Goal: Task Accomplishment & Management: Use online tool/utility

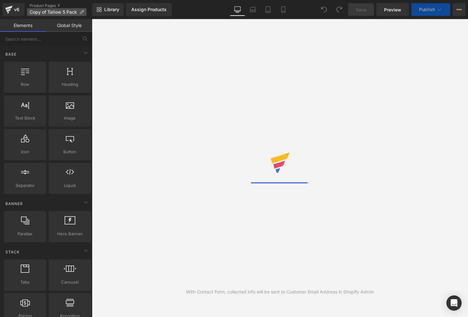
click at [85, 12] on p "Copy of Tallow 5 Pack" at bounding box center [56, 12] width 59 height 8
click at [83, 11] on icon at bounding box center [82, 12] width 4 height 4
click at [82, 12] on icon at bounding box center [82, 12] width 4 height 4
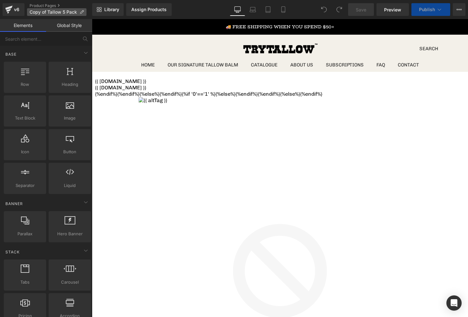
click at [80, 12] on icon at bounding box center [82, 12] width 4 height 4
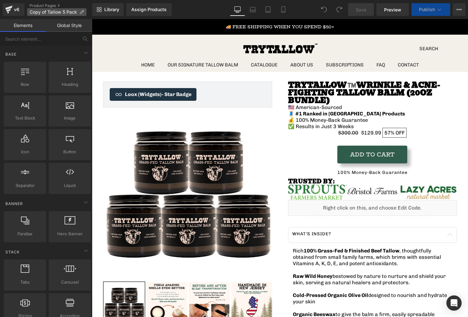
click at [82, 12] on icon at bounding box center [82, 12] width 4 height 4
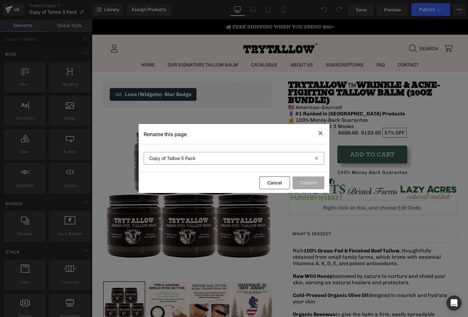
click at [199, 160] on input "Copy of Tallow 5 Pack" at bounding box center [234, 158] width 181 height 13
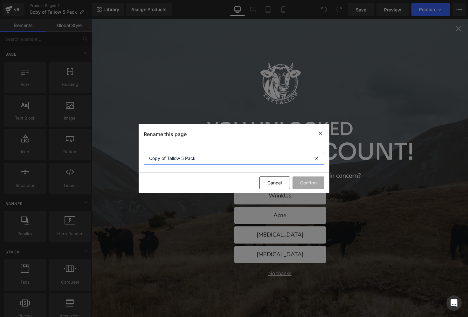
click at [199, 160] on input "Copy of Tallow 5 Pack" at bounding box center [234, 158] width 181 height 13
type input "Trio Pack"
click at [320, 182] on button "Confirm" at bounding box center [309, 183] width 32 height 13
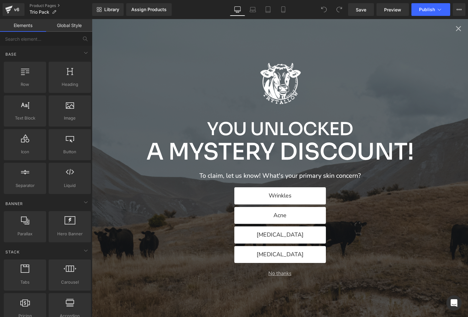
click at [463, 29] on div "You Unlocked A Mystery Discount! To claim, let us know! What's your primary ski…" at bounding box center [280, 168] width 376 height 298
click at [460, 29] on icon "Close popup" at bounding box center [458, 28] width 9 height 9
click at [458, 29] on icon "Close popup" at bounding box center [458, 28] width 5 height 5
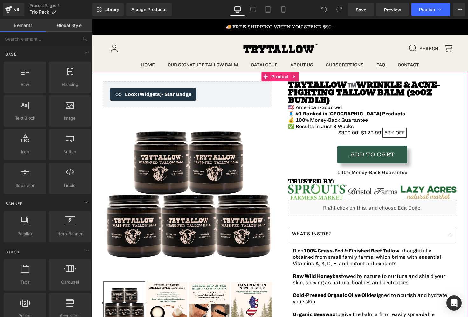
click at [272, 79] on span "Product" at bounding box center [280, 77] width 21 height 10
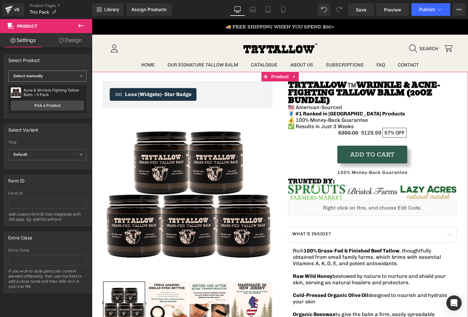
click at [53, 75] on span "Select manually" at bounding box center [47, 76] width 78 height 11
click at [48, 61] on div "Select Product" at bounding box center [46, 60] width 85 height 12
click at [41, 107] on link "Pick a Product" at bounding box center [47, 106] width 73 height 10
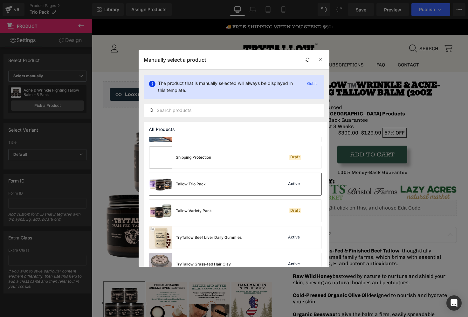
scroll to position [98, 0]
click at [223, 188] on div "Tallow Trio Pack Active" at bounding box center [235, 184] width 172 height 22
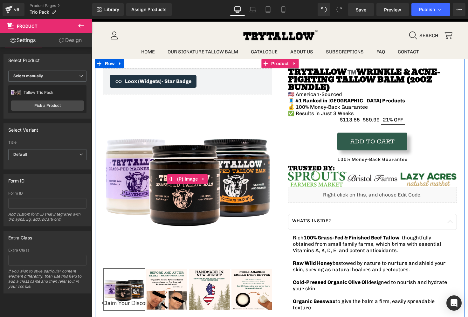
scroll to position [0, 0]
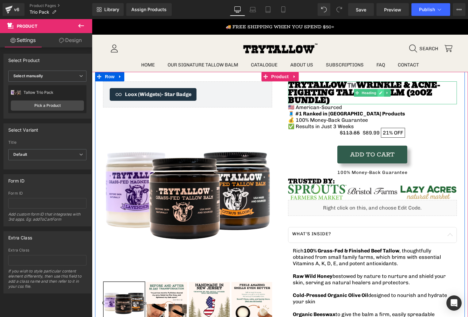
click at [381, 91] on icon at bounding box center [381, 93] width 3 height 4
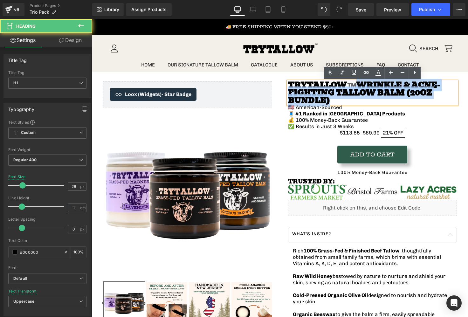
click at [457, 119] on div "TryTallow™️ Wrinkle & Acne-Fighting Tallow Balm (20oz Bundle) Heading 🇺🇸 Americ…" at bounding box center [372, 243] width 185 height 324
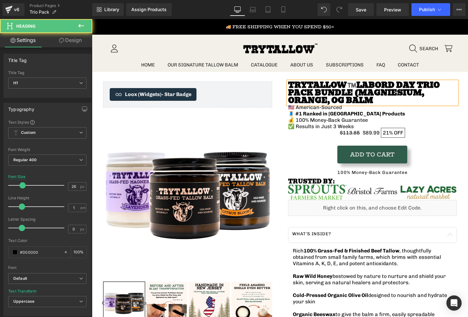
click at [351, 94] on span "Labord day trio pack Bundle (Magniesium, Orange, OG Balm" at bounding box center [364, 93] width 152 height 28
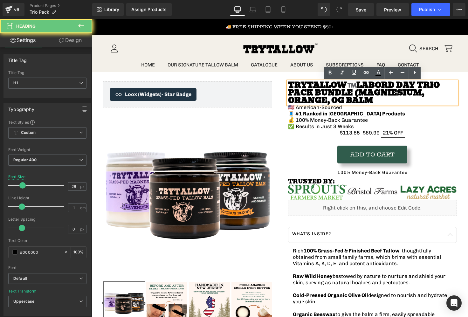
click at [355, 94] on span "Labord day trio pack Bundle (Magniesium, Orange, OG Balm" at bounding box center [364, 93] width 152 height 28
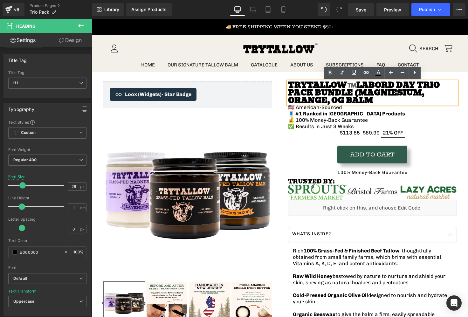
click at [376, 94] on span "Labord day trio pack Bundle (Magniesium, Orange, OG Balm" at bounding box center [364, 93] width 152 height 28
click at [455, 92] on h1 "TryTallow™️ Labord day trio pack Bundle (Magniesium, Orange, OG Balm" at bounding box center [372, 92] width 169 height 23
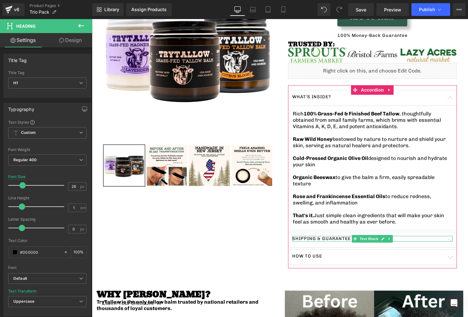
scroll to position [138, 0]
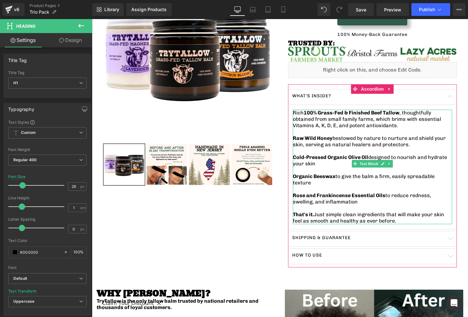
click at [295, 110] on p "Rich 100% Grass-Fed & Finished Beef Tallow , thoughtfully obtained from small f…" at bounding box center [373, 119] width 160 height 19
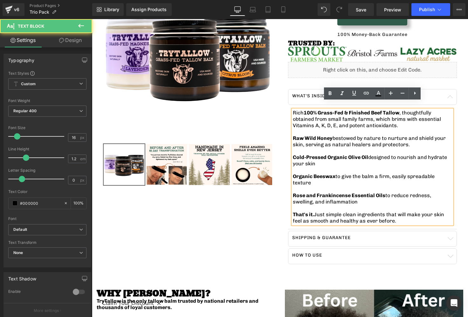
click at [295, 110] on p "Rich 100% Grass-Fed & Finished Beef Tallow , thoughtfully obtained from small f…" at bounding box center [373, 119] width 160 height 19
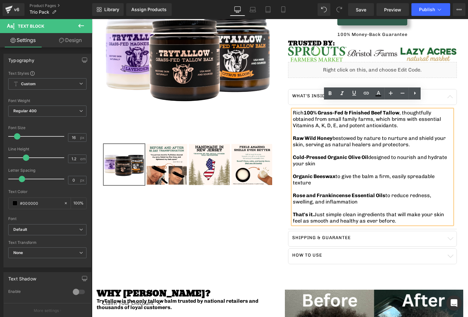
click at [293, 110] on p "Rich 100% Grass-Fed & Finished Beef Tallow , thoughtfully obtained from small f…" at bounding box center [373, 119] width 160 height 19
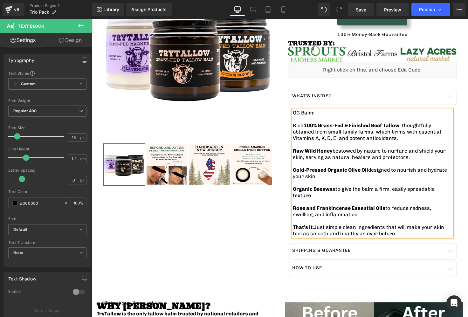
click at [378, 223] on div "OG Balm: Rich 100% Grass-Fed & Finished Beef Tallow , thoughtfully obtained fro…" at bounding box center [373, 173] width 160 height 127
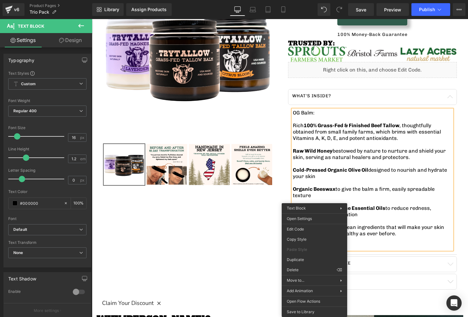
click at [260, 205] on div "Loox (Widgets) - Star Badge Loox (Widgets) Sale Off (P) Image" at bounding box center [280, 115] width 370 height 362
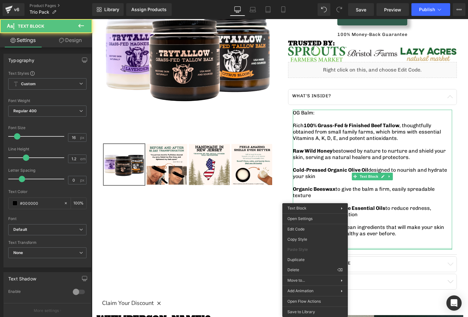
click at [373, 235] on div "OG Balm: Rich 100% Grass-Fed & Finished Beef Tallow , thoughtfully obtained fro…" at bounding box center [373, 180] width 160 height 140
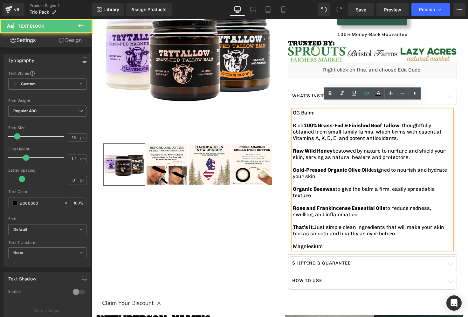
click at [351, 229] on p "That's it. Just simple clean ingredients that will make your skin feel as smoot…" at bounding box center [373, 236] width 160 height 25
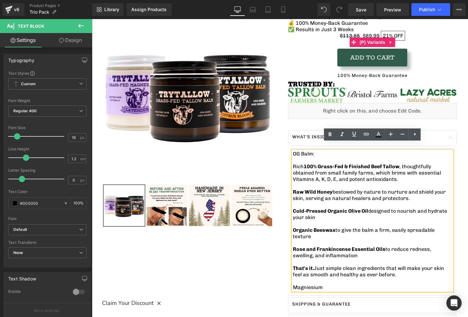
drag, startPoint x: 327, startPoint y: 274, endPoint x: 302, endPoint y: 273, distance: 25.2
click at [302, 273] on p "That's it. Just simple clean ingredients that will make your skin feel as smoot…" at bounding box center [373, 277] width 160 height 25
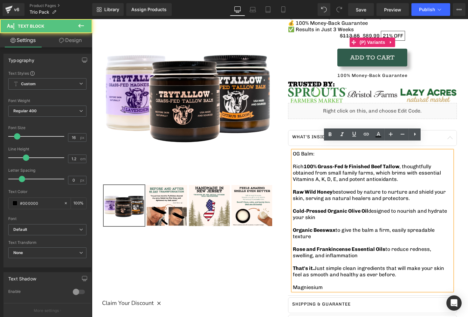
click at [335, 265] on p "That's it. Just simple clean ingredients that will make your skin feel as smoot…" at bounding box center [373, 277] width 160 height 25
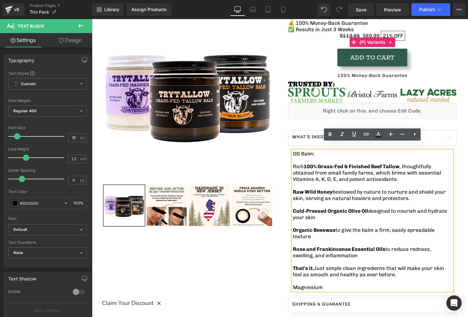
drag, startPoint x: 337, startPoint y: 274, endPoint x: 285, endPoint y: 270, distance: 52.0
click at [285, 270] on div "TryTallow™️ Labord day trio pack Bundle (Magniesium, Orange, OG Balm) Heading 🇺…" at bounding box center [372, 159] width 185 height 350
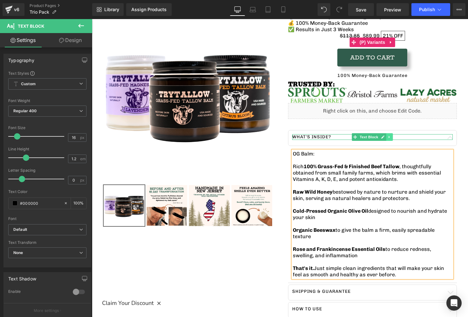
click at [390, 133] on link at bounding box center [390, 137] width 7 height 8
click at [316, 125] on div "What's inside? Text Block OG Balm: Rich 100% Grass-Fed & Finished Beef Tallow ,…" at bounding box center [372, 223] width 169 height 196
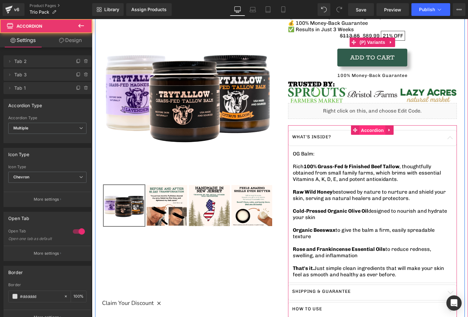
click at [363, 126] on span "Accordion" at bounding box center [372, 131] width 26 height 10
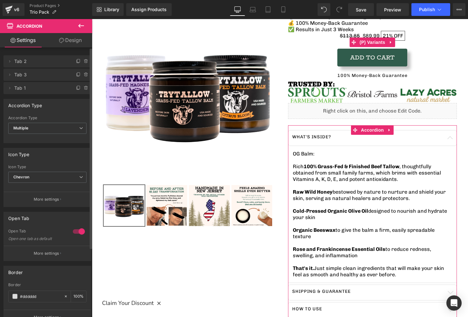
click at [76, 229] on div at bounding box center [78, 232] width 15 height 10
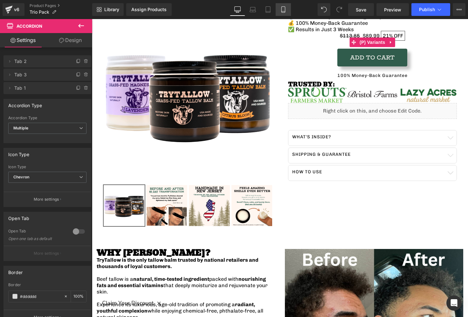
click at [288, 12] on link "Mobile" at bounding box center [283, 9] width 15 height 13
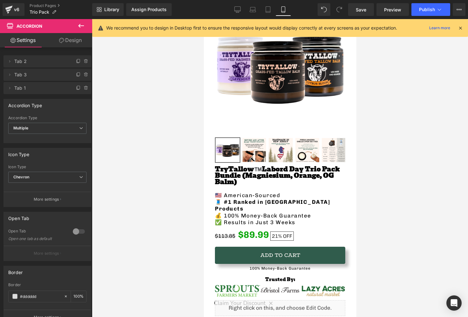
scroll to position [85, 0]
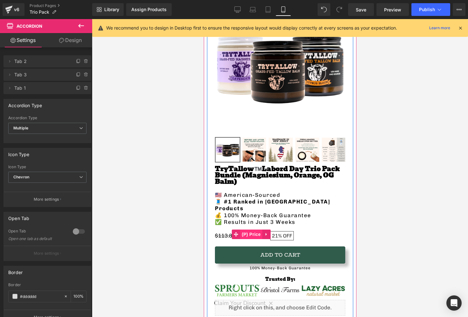
click at [253, 230] on span "(P) Price" at bounding box center [251, 235] width 22 height 10
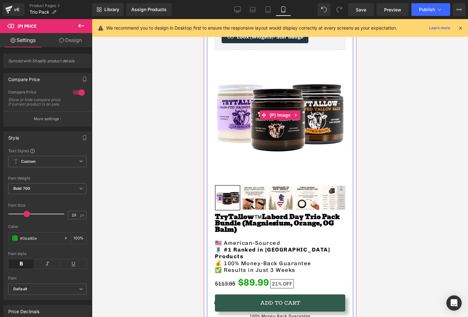
scroll to position [0, 0]
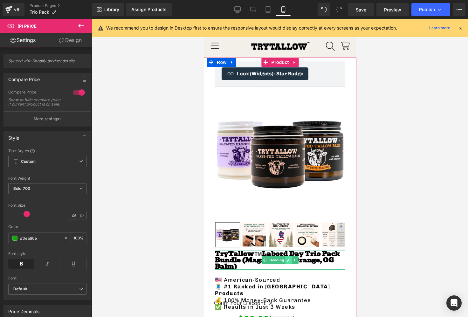
click at [287, 258] on icon at bounding box center [288, 260] width 3 height 4
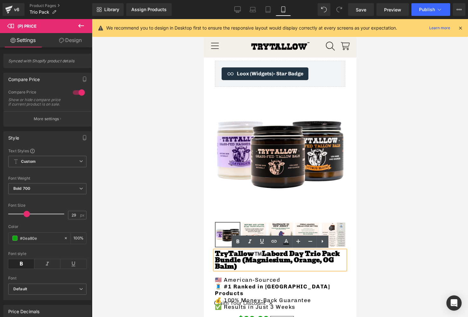
click at [270, 256] on span "Labord day trio pack Bundle (Magniesium, Orange, OG Balm)" at bounding box center [277, 260] width 125 height 23
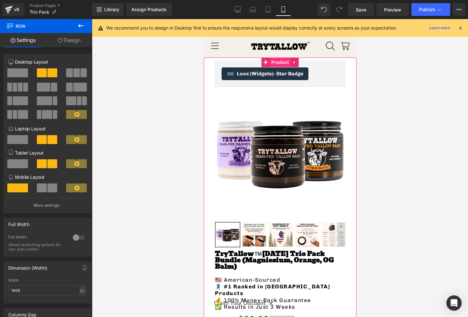
click at [274, 66] on span "Product" at bounding box center [280, 63] width 21 height 10
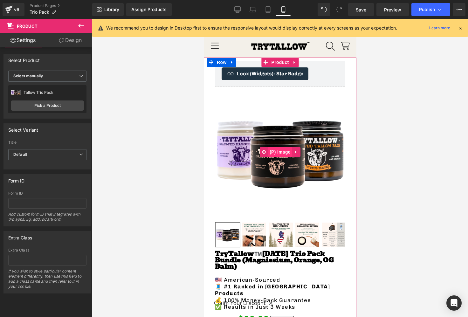
click at [281, 152] on span "(P) Image" at bounding box center [280, 152] width 24 height 10
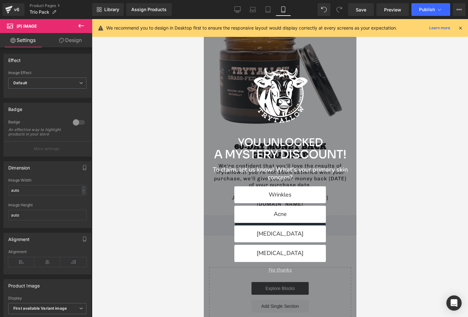
scroll to position [1644, 0]
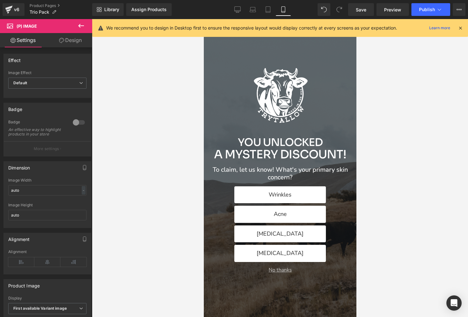
click at [357, 44] on div at bounding box center [280, 168] width 376 height 298
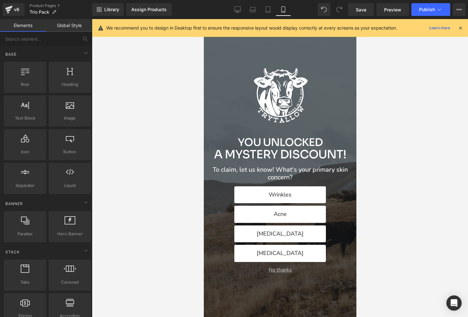
click at [349, 47] on div "Alia popup" at bounding box center [280, 168] width 153 height 298
click at [284, 271] on button "No thanks" at bounding box center [280, 270] width 143 height 6
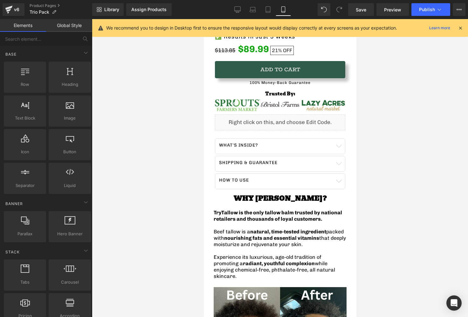
scroll to position [271, 0]
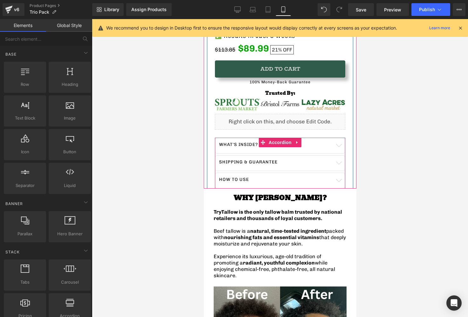
click at [342, 138] on button "button" at bounding box center [338, 145] width 13 height 15
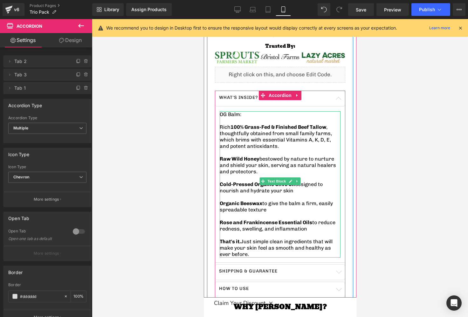
scroll to position [341, 0]
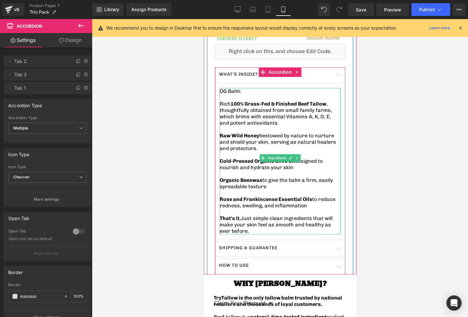
click at [338, 215] on p "That's it. Just simple clean ingredients that will make your skin feel as smoot…" at bounding box center [280, 224] width 121 height 19
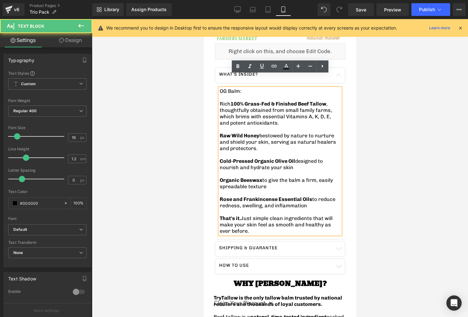
click at [338, 215] on p "That's it. Just simple clean ingredients that will make your skin feel as smoot…" at bounding box center [280, 224] width 121 height 19
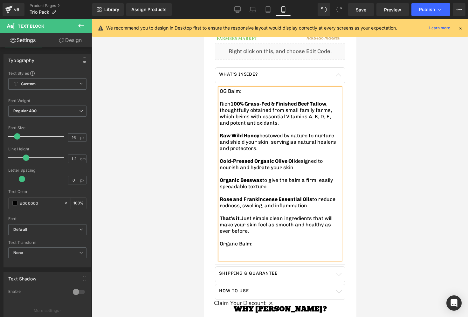
drag, startPoint x: 220, startPoint y: 90, endPoint x: 296, endPoint y: 176, distance: 114.5
click at [296, 176] on div "OG Balm: Rich 100% Grass-Fed & Finished Beef Tallow , thoughtfully obtained fro…" at bounding box center [280, 174] width 121 height 172
copy div "Rich 100% Grass-Fed & Finished Beef Tallow , thoughtfully obtained from small f…"
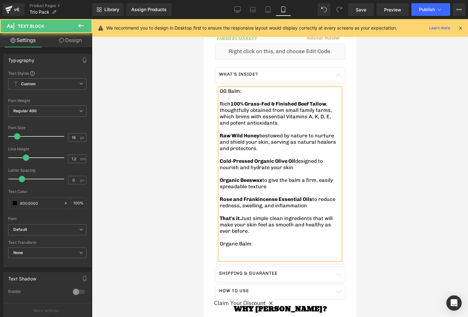
click at [253, 241] on p "Organe Balm:" at bounding box center [280, 250] width 121 height 19
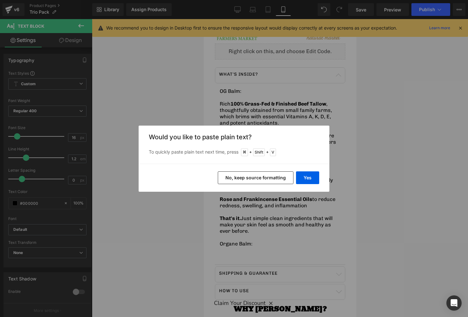
click at [260, 184] on button "No, keep source formatting" at bounding box center [256, 177] width 76 height 13
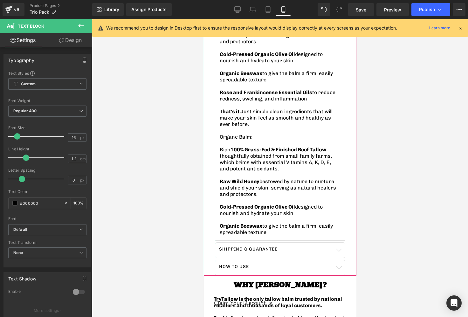
scroll to position [449, 0]
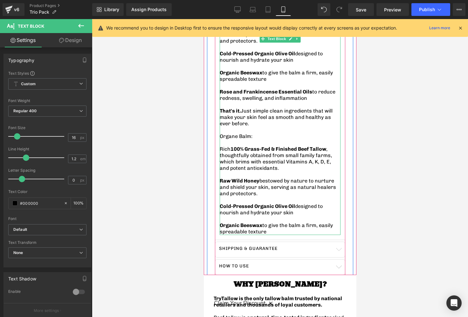
click at [276, 222] on p "Organic Beeswax to give the balm a firm, easily spreadable texture" at bounding box center [280, 228] width 121 height 13
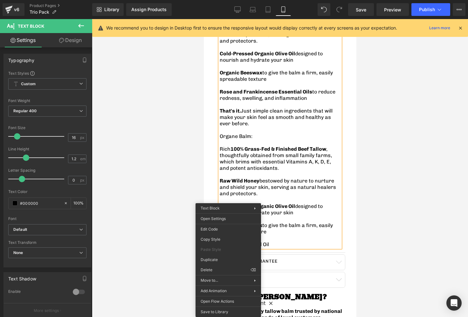
click at [212, 192] on div "TryTallow™️ Labor day trio pack Bundle (Magniesium, Orange, OG Balm) Heading 🇺🇸…" at bounding box center [280, 43] width 146 height 489
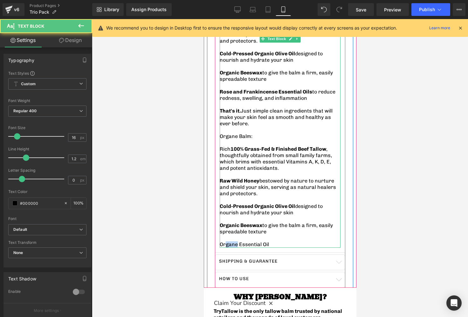
drag, startPoint x: 237, startPoint y: 225, endPoint x: 226, endPoint y: 226, distance: 11.2
click at [226, 226] on span "Organic Beeswax to give the balm a firm, easily spreadable texture Organe Essen…" at bounding box center [276, 234] width 113 height 25
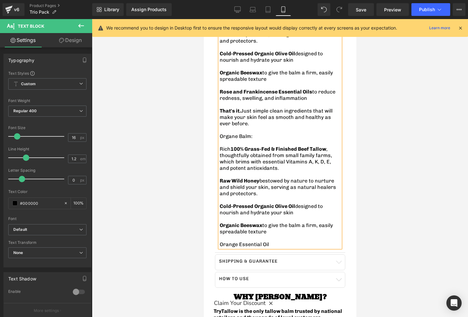
click at [282, 225] on p "Organic Beeswax to give the balm a firm, easily spreadable texture Orange Essen…" at bounding box center [280, 234] width 121 height 25
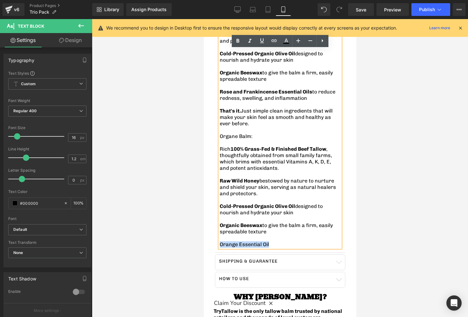
drag, startPoint x: 282, startPoint y: 225, endPoint x: 221, endPoint y: 222, distance: 60.5
click at [221, 222] on p "Organic Beeswax to give the balm a firm, easily spreadable texture Orange Essen…" at bounding box center [280, 234] width 121 height 25
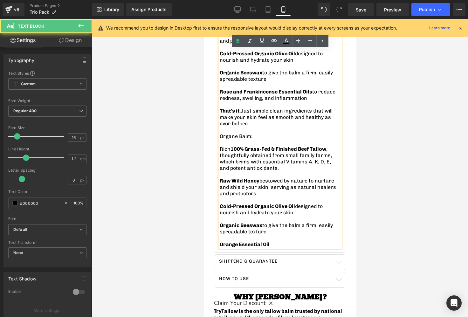
click at [281, 224] on p "Organic Beeswax to give the balm a firm, easily spreadable texture Orange Essen…" at bounding box center [280, 234] width 121 height 25
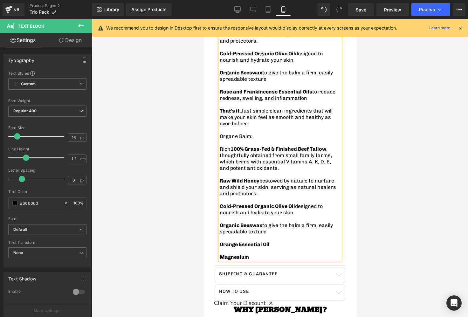
click at [269, 229] on p "Organic Beeswax to give the balm a firm, easily spreadable texture Orange Essen…" at bounding box center [280, 241] width 121 height 38
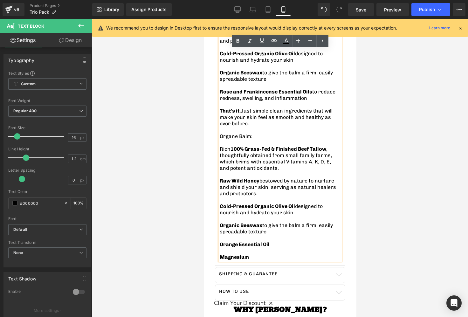
drag, startPoint x: 259, startPoint y: 238, endPoint x: 220, endPoint y: 238, distance: 39.4
click at [220, 238] on p "Organic Beeswax to give the balm a firm, easily spreadable texture Orange Essen…" at bounding box center [280, 241] width 121 height 38
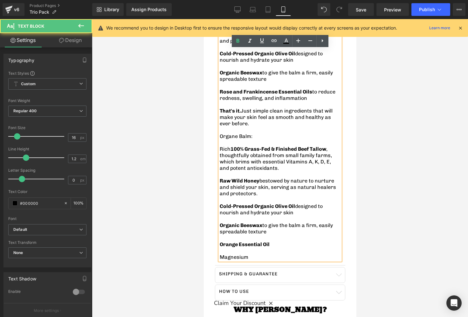
click at [250, 238] on p "Organic Beeswax to give the balm a firm, easily spreadable texture Orange Essen…" at bounding box center [280, 241] width 121 height 38
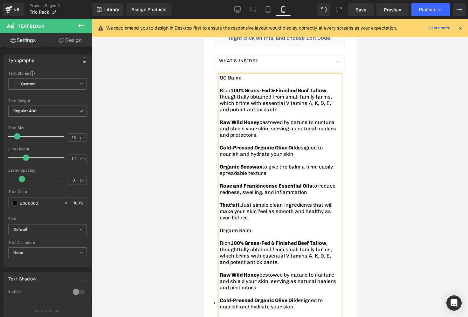
scroll to position [353, 0]
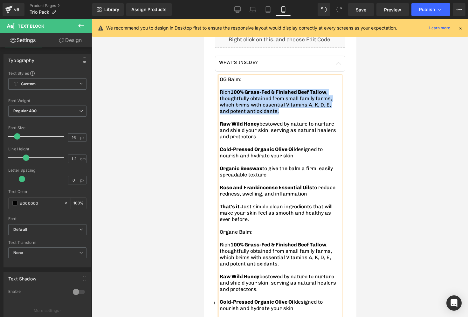
drag, startPoint x: 220, startPoint y: 78, endPoint x: 264, endPoint y: 107, distance: 53.1
click at [264, 107] on div "OG Balm: Rich 100% Grass-Fed & Finished Beef Tallow , thoughtfully obtained fro…" at bounding box center [280, 222] width 121 height 293
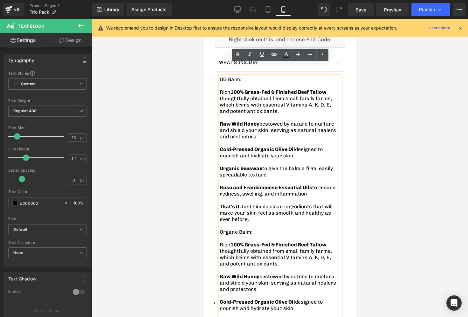
click at [267, 267] on p at bounding box center [280, 270] width 121 height 6
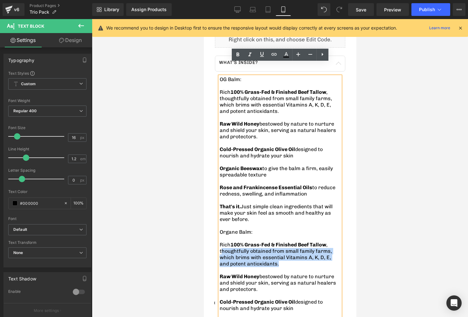
drag, startPoint x: 264, startPoint y: 242, endPoint x: 220, endPoint y: 229, distance: 45.5
click at [220, 242] on p "Rich 100% Grass-Fed & Finished Beef Tallow , thoughtfully obtained from small f…" at bounding box center [280, 254] width 121 height 25
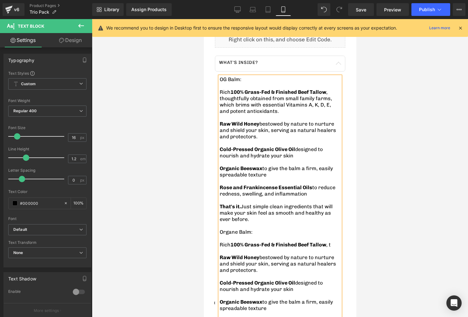
drag, startPoint x: 269, startPoint y: 254, endPoint x: 261, endPoint y: 236, distance: 19.2
click at [261, 255] on p "Raw Wild Honey bestowed by nature to nurture and shield your skin, serving as n…" at bounding box center [280, 264] width 121 height 19
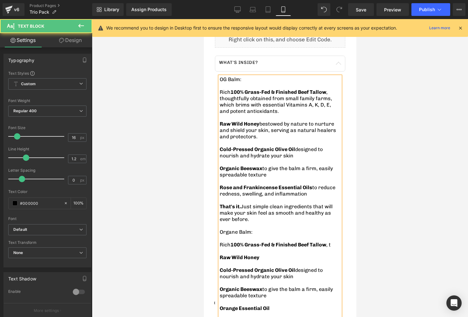
drag, startPoint x: 298, startPoint y: 255, endPoint x: 296, endPoint y: 252, distance: 4.3
click at [296, 267] on p "Cold-Pressed Organic Olive Oil designed to nourish and hydrate your skin" at bounding box center [280, 273] width 121 height 13
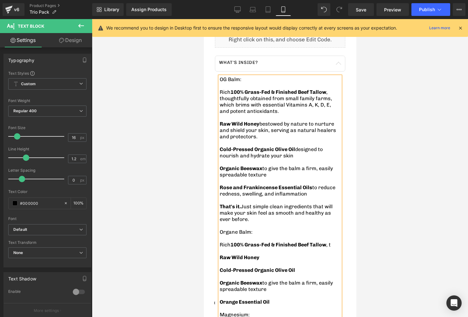
drag, startPoint x: 285, startPoint y: 268, endPoint x: 262, endPoint y: 262, distance: 23.9
click at [262, 280] on p "Organic Beeswax to give the balm a firm, easily spreadable texture Orange Essen…" at bounding box center [280, 305] width 121 height 51
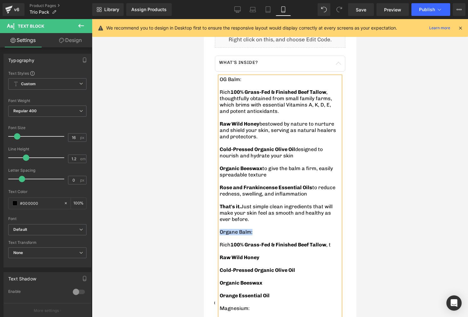
drag, startPoint x: 262, startPoint y: 213, endPoint x: 220, endPoint y: 213, distance: 42.0
click at [220, 229] on p "Organe Balm:" at bounding box center [280, 235] width 121 height 13
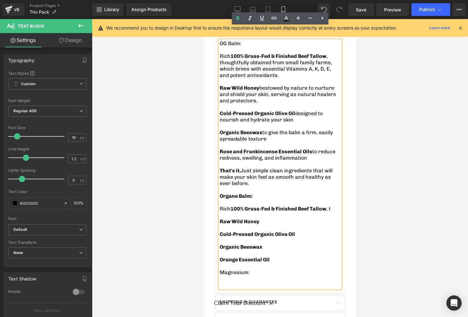
scroll to position [390, 0]
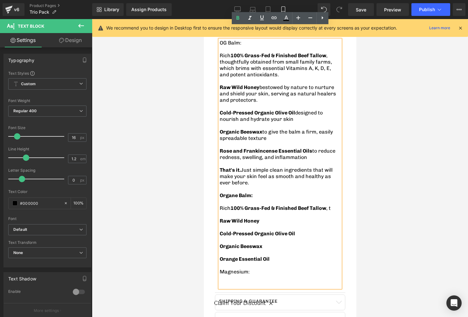
click at [260, 255] on p "Organic Beeswax Orange Essential Oil Magnesium:" at bounding box center [280, 265] width 121 height 45
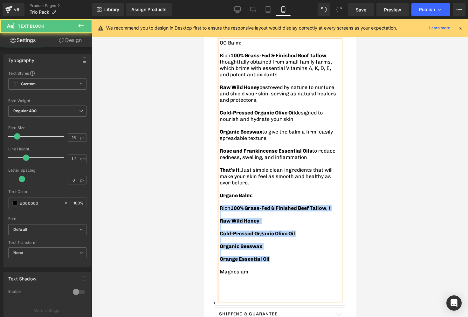
drag, startPoint x: 220, startPoint y: 188, endPoint x: 272, endPoint y: 237, distance: 70.9
click at [272, 237] on div "OG Balm: Rich 100% Grass-Fed & Finished Beef Tallow , thoughtfully obtained fro…" at bounding box center [280, 170] width 121 height 261
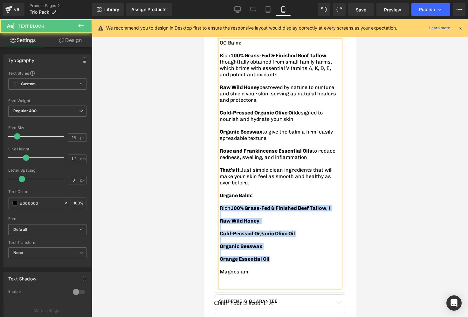
drag, startPoint x: 280, startPoint y: 242, endPoint x: 220, endPoint y: 190, distance: 79.3
click at [220, 190] on div "OG Balm: Rich 100% Grass-Fed & Finished Beef Tallow , thoughtfully obtained fro…" at bounding box center [280, 164] width 121 height 248
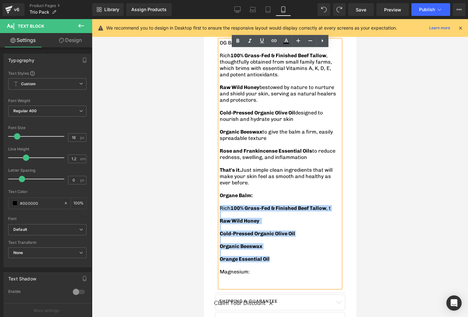
copy div "Rich 100% Grass-Fed & Finished Beef Tallow , t Raw Wild Honey Cold-Pressed Orga…"
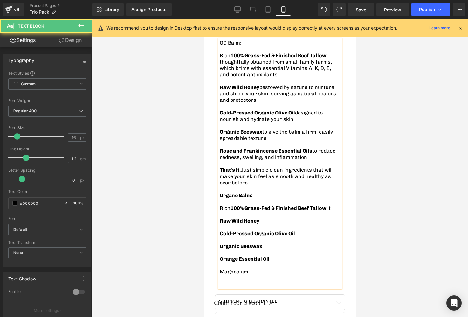
click at [231, 258] on p "Organic Beeswax Orange Essential Oil Magnesium:" at bounding box center [280, 265] width 121 height 45
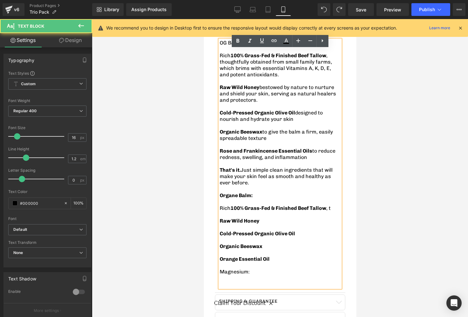
click at [230, 265] on p "Organic Beeswax Orange Essential Oil Magnesium:" at bounding box center [280, 265] width 121 height 45
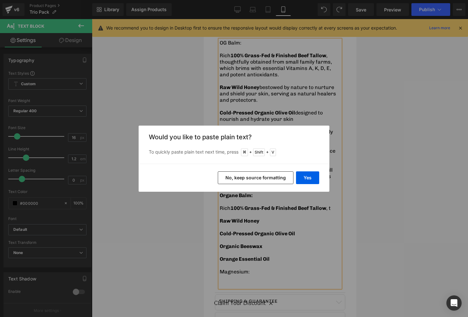
click at [255, 181] on button "No, keep source formatting" at bounding box center [256, 177] width 76 height 13
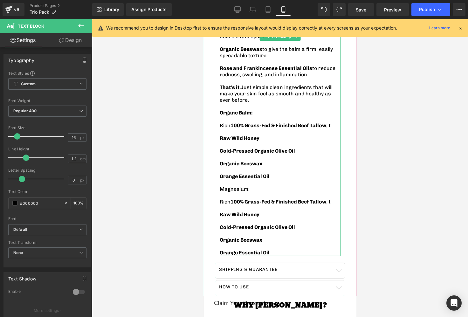
scroll to position [473, 0]
click at [333, 199] on p "Rich 100% Grass-Fed & Finished Beef Tallow , t" at bounding box center [280, 202] width 121 height 6
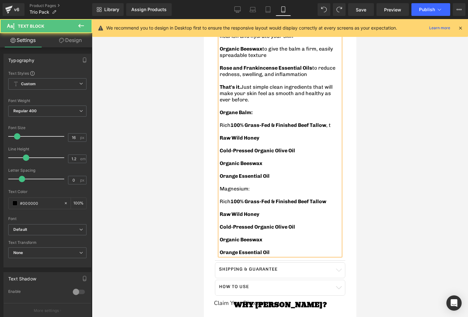
click at [336, 122] on p "Rich 100% Grass-Fed & Finished Beef Tallow , t" at bounding box center [280, 125] width 121 height 6
click at [297, 237] on p "Organic Beeswax Orange Essential Oil" at bounding box center [280, 246] width 121 height 19
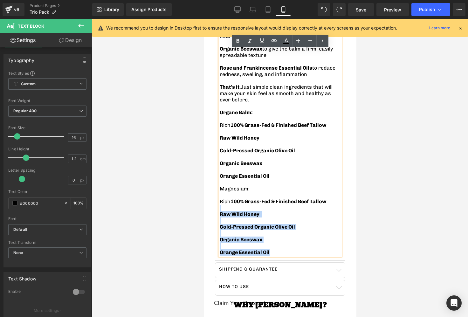
drag, startPoint x: 286, startPoint y: 231, endPoint x: 220, endPoint y: 190, distance: 78.1
click at [220, 190] on div "OG Balm: Rich 100% Grass-Fed & Finished Beef Tallow , thoughtfully obtained fro…" at bounding box center [280, 106] width 121 height 299
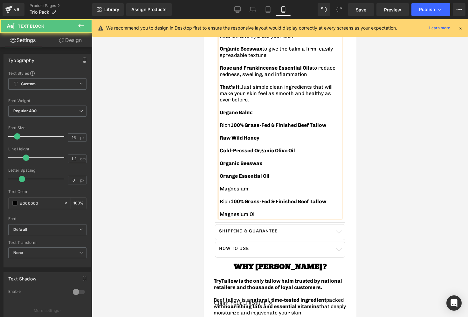
click at [332, 199] on p "Rich 100% Grass-Fed & Finished Beef Tallow" at bounding box center [280, 202] width 121 height 6
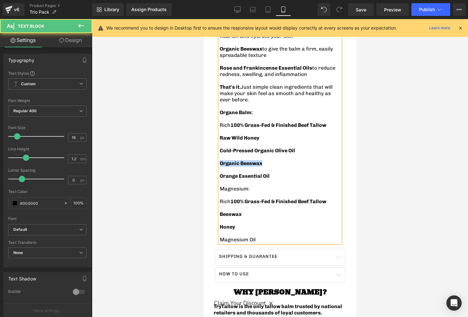
drag, startPoint x: 276, startPoint y: 143, endPoint x: 221, endPoint y: 144, distance: 55.4
click at [221, 160] on p "Organic Beeswax Orange Essential Oil Magnesium:" at bounding box center [280, 179] width 121 height 38
copy span "Organic Beeswax"
click at [250, 211] on p "Beeswax" at bounding box center [280, 214] width 121 height 6
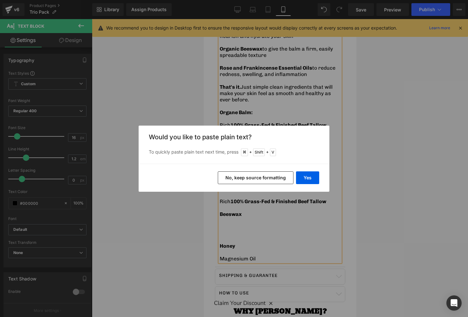
click at [245, 175] on button "No, keep source formatting" at bounding box center [256, 177] width 76 height 13
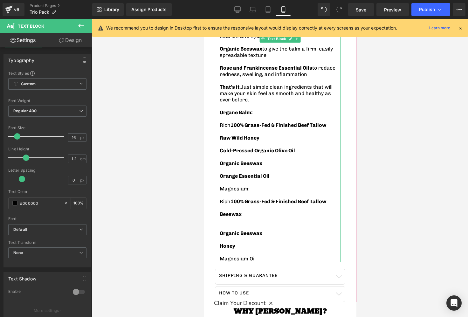
click at [234, 224] on p at bounding box center [280, 227] width 121 height 6
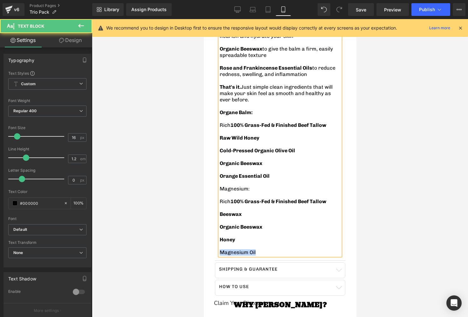
drag, startPoint x: 258, startPoint y: 235, endPoint x: 216, endPoint y: 234, distance: 42.6
click at [216, 234] on article "OG Balm: Rich 100% Grass-Fed & Finished Beef Tallow , thoughtfully obtained fro…" at bounding box center [280, 106] width 130 height 309
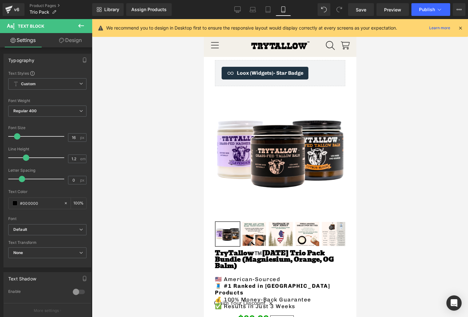
scroll to position [0, 0]
click at [271, 316] on span "21% OFF" at bounding box center [282, 320] width 24 height 9
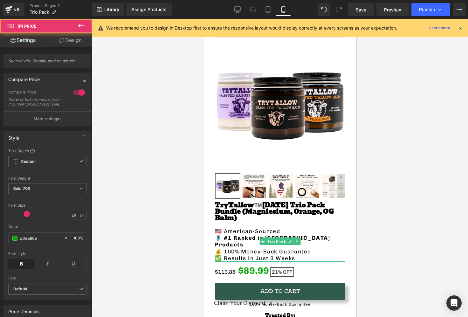
scroll to position [52, 0]
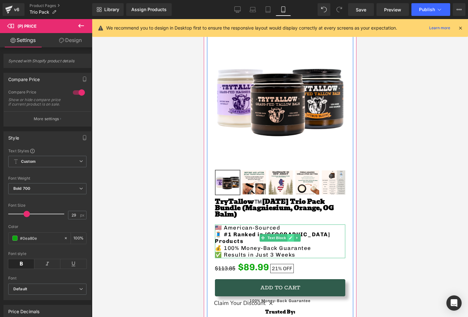
click at [289, 234] on link at bounding box center [290, 238] width 7 height 8
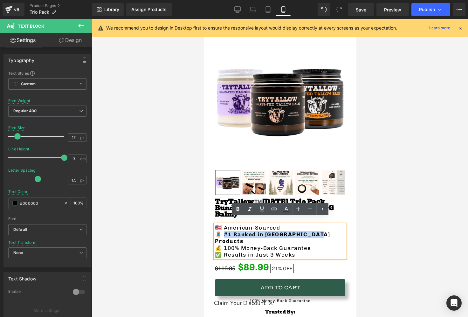
drag, startPoint x: 322, startPoint y: 229, endPoint x: 223, endPoint y: 226, distance: 98.7
click at [223, 231] on p "🧵 #1 Ranked in Tallow Products" at bounding box center [280, 238] width 130 height 14
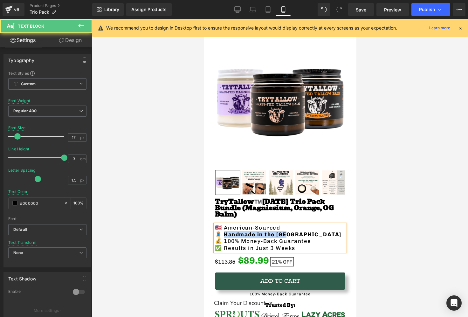
drag, startPoint x: 292, startPoint y: 228, endPoint x: 222, endPoint y: 229, distance: 70.0
click at [222, 231] on p "🧵 Handmade in the USA" at bounding box center [280, 234] width 130 height 7
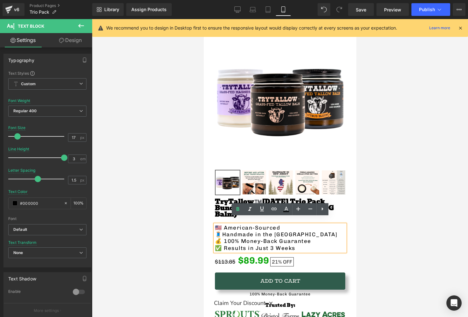
click at [310, 238] on p "💰 100% Money-Back Guarantee" at bounding box center [280, 241] width 130 height 7
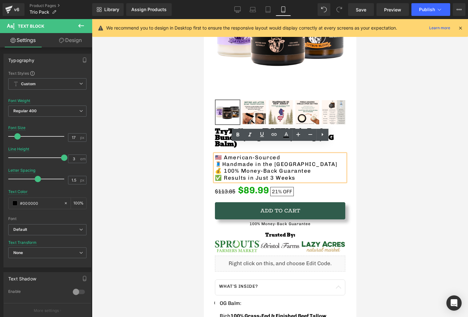
scroll to position [129, 0]
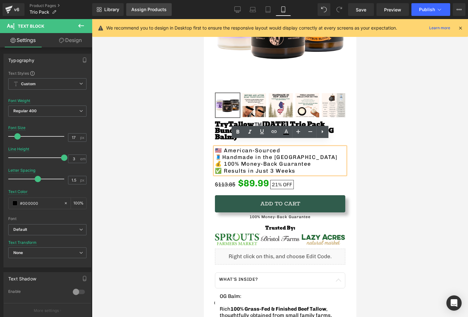
click at [160, 6] on link "Assign Products" at bounding box center [148, 9] width 45 height 13
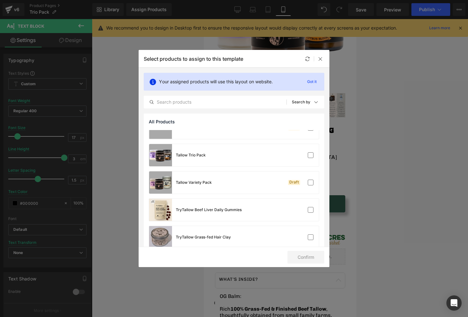
scroll to position [124, 0]
click at [245, 161] on div "Tallow Trio Pack" at bounding box center [234, 154] width 170 height 22
click at [307, 256] on button "Confirm" at bounding box center [306, 257] width 37 height 13
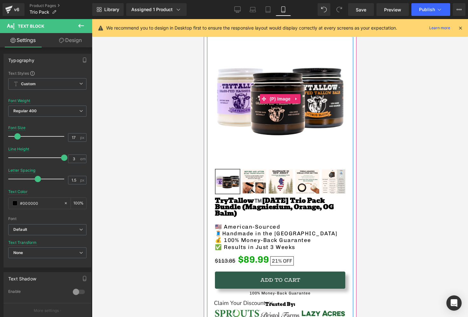
scroll to position [98, 0]
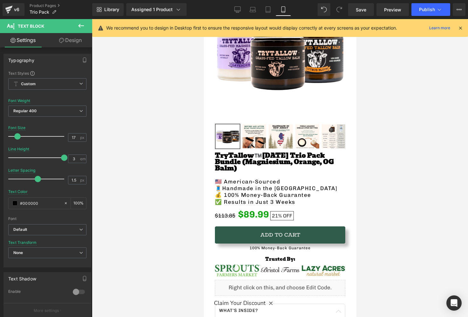
click at [80, 23] on icon at bounding box center [81, 26] width 8 height 8
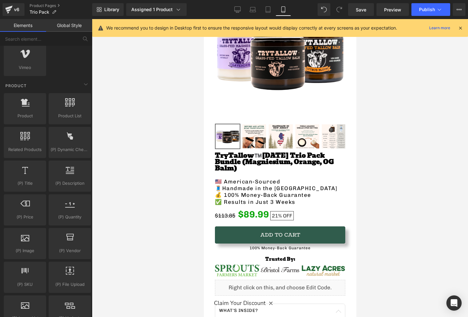
scroll to position [511, 0]
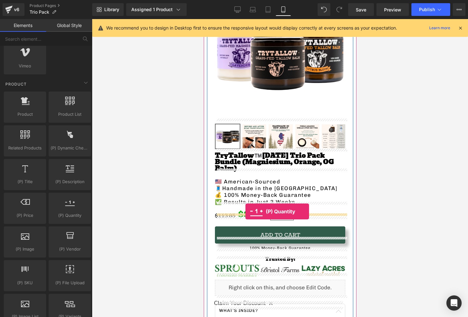
drag, startPoint x: 275, startPoint y: 225, endPoint x: 245, endPoint y: 212, distance: 32.8
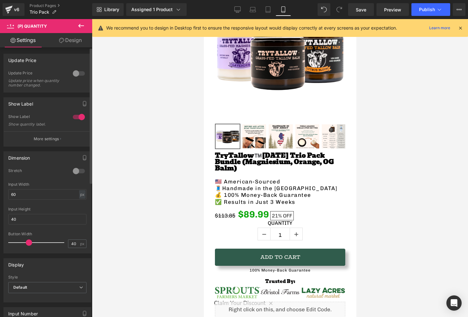
click at [74, 120] on div at bounding box center [78, 117] width 15 height 10
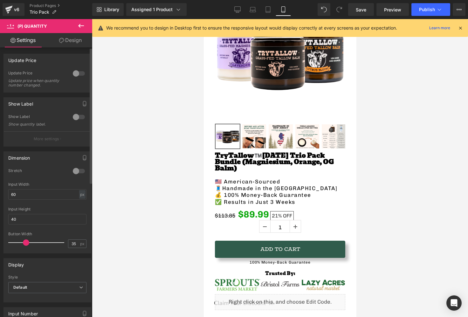
type input "34"
drag, startPoint x: 28, startPoint y: 241, endPoint x: 24, endPoint y: 239, distance: 3.7
click at [24, 240] on span at bounding box center [25, 243] width 6 height 6
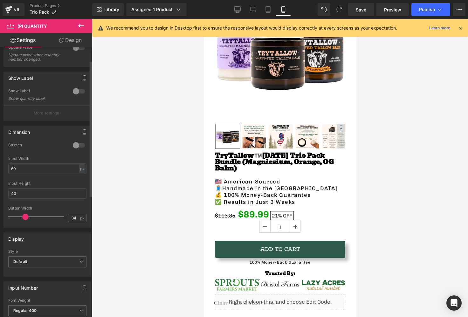
scroll to position [0, 0]
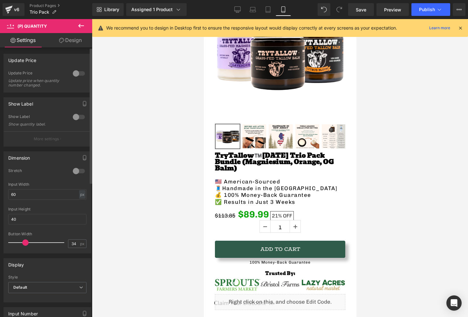
click at [73, 73] on div at bounding box center [78, 73] width 15 height 10
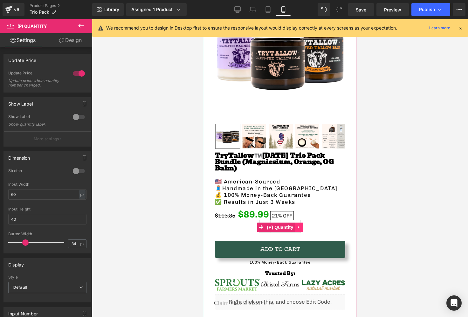
click at [298, 225] on icon at bounding box center [298, 227] width 4 height 5
click at [298, 220] on link at bounding box center [295, 226] width 11 height 12
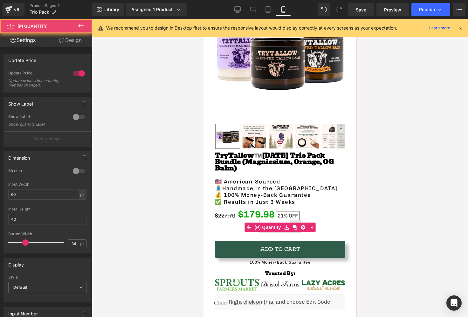
click at [298, 220] on link at bounding box center [295, 226] width 11 height 12
click at [269, 220] on link at bounding box center [265, 226] width 11 height 12
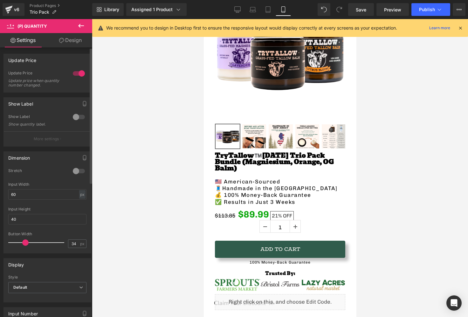
click at [71, 75] on div at bounding box center [78, 73] width 15 height 10
click at [71, 73] on div at bounding box center [78, 73] width 15 height 10
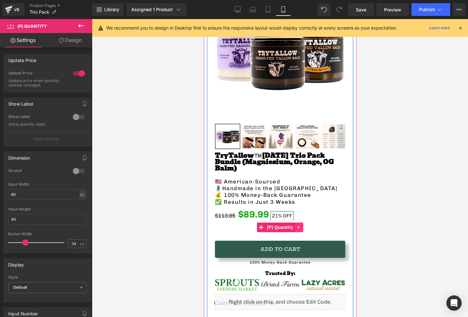
click at [300, 225] on icon at bounding box center [298, 227] width 4 height 5
click at [302, 225] on icon at bounding box center [303, 227] width 4 height 5
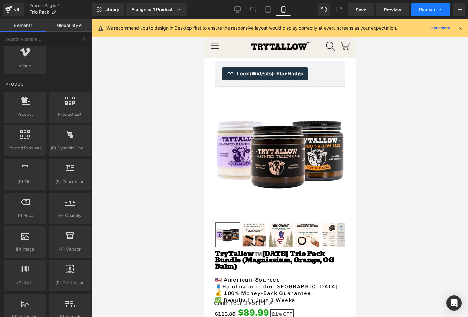
click at [429, 14] on button "Publish" at bounding box center [431, 9] width 39 height 13
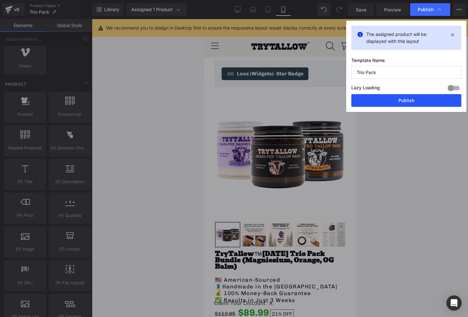
click at [408, 98] on button "Publish" at bounding box center [407, 100] width 110 height 13
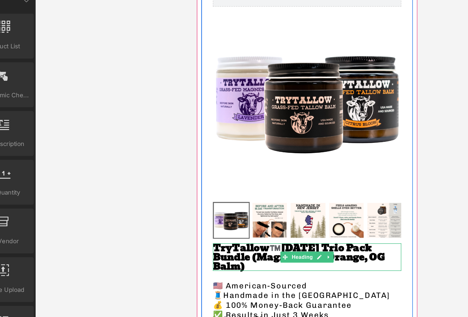
click at [229, 150] on span "Labor day trio pack Bundle (Magniesium, Orange, OG Balm)" at bounding box center [267, 150] width 119 height 23
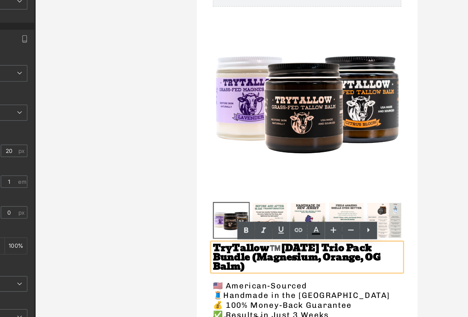
click at [228, 151] on span "Labor day trio pack Bundle (Magnesium, Orange, OG Balm)" at bounding box center [266, 150] width 116 height 23
click at [265, 167] on p "🇺🇸 American-Sourced" at bounding box center [273, 170] width 130 height 7
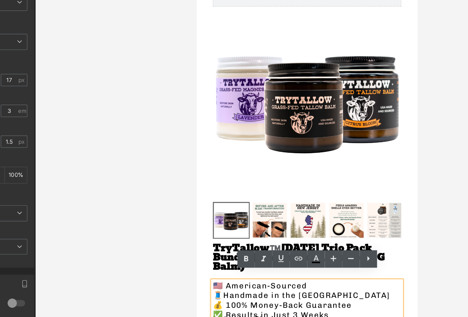
click at [162, 260] on div at bounding box center [280, 168] width 376 height 298
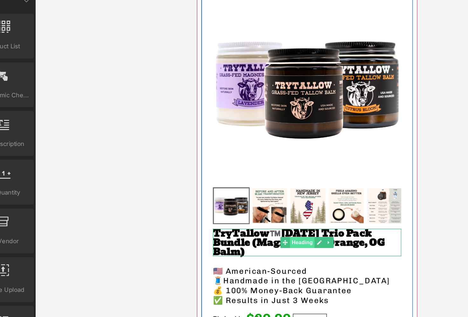
scroll to position [14, 0]
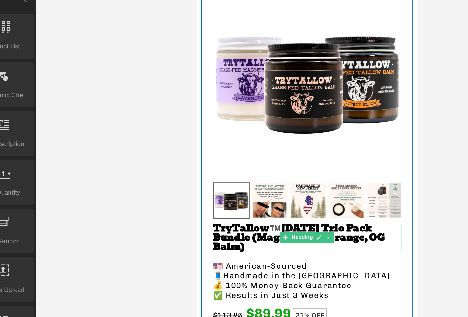
click at [230, 137] on span "Labor day trio pack Bundle (Magneisium, Orange, OG Balm)" at bounding box center [267, 136] width 119 height 23
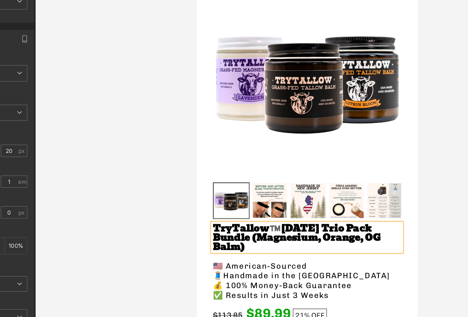
click at [136, 214] on div at bounding box center [280, 168] width 376 height 298
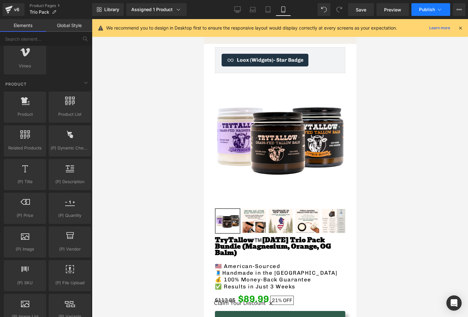
click at [429, 11] on span "Publish" at bounding box center [427, 9] width 16 height 5
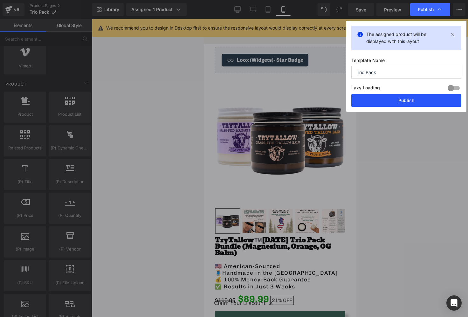
click at [409, 99] on button "Publish" at bounding box center [407, 100] width 110 height 13
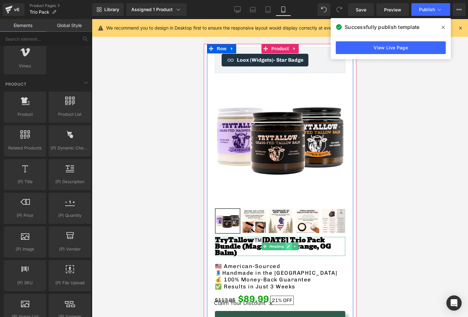
click at [290, 245] on icon at bounding box center [288, 247] width 3 height 4
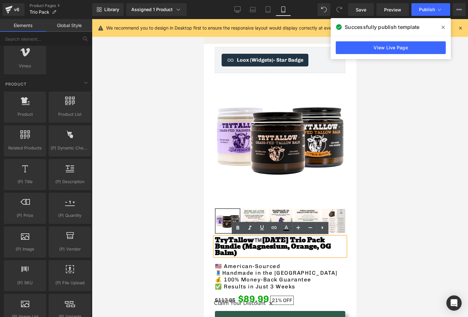
click at [282, 240] on span "Labor day trio pack Bundle (Magnesium, Orange, OG Balm)" at bounding box center [273, 246] width 116 height 23
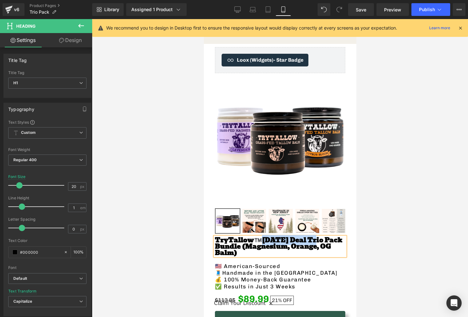
drag, startPoint x: 252, startPoint y: 241, endPoint x: 293, endPoint y: 241, distance: 41.7
click at [293, 241] on span "[DATE] Deal trio pack Bundle (Magnesium, Orange, OG Balm)" at bounding box center [278, 246] width 127 height 23
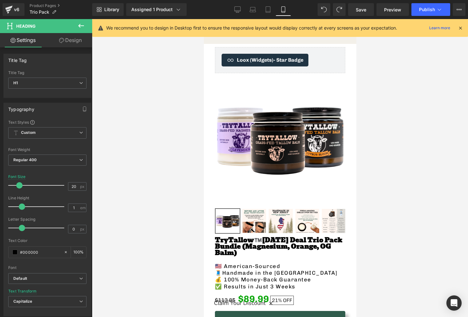
click at [80, 19] on button at bounding box center [81, 26] width 22 height 14
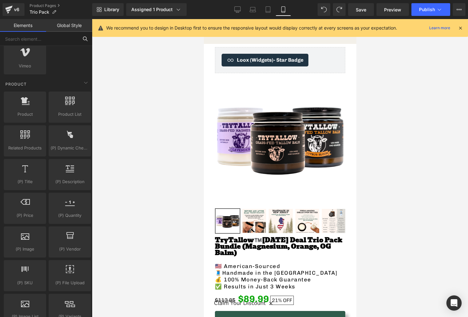
click at [56, 42] on input "text" at bounding box center [39, 39] width 78 height 14
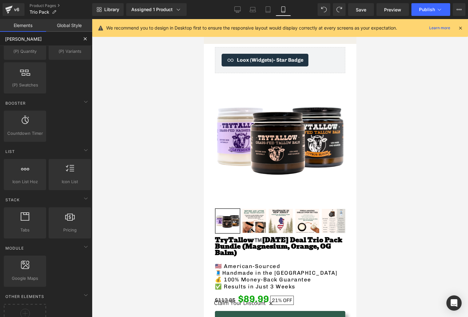
scroll to position [0, 0]
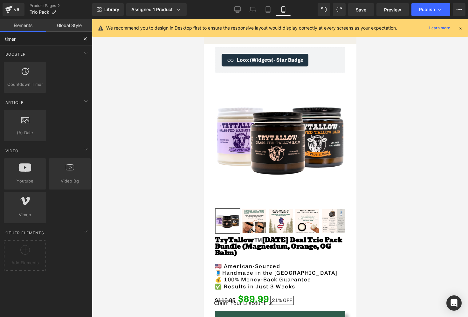
type input "timer"
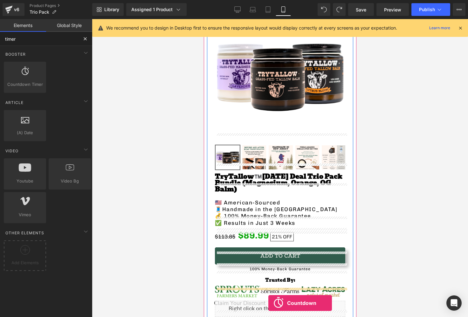
scroll to position [96, 0]
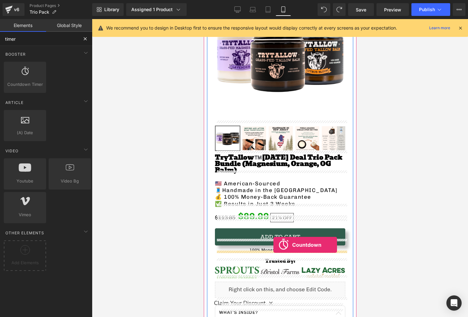
drag, startPoint x: 232, startPoint y: 104, endPoint x: 273, endPoint y: 245, distance: 146.5
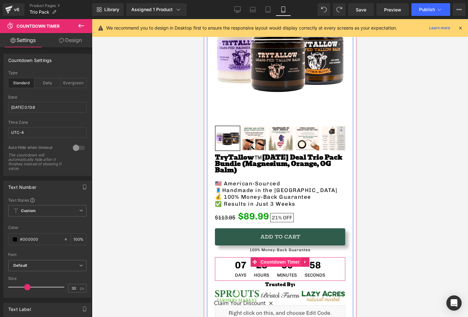
click at [275, 257] on span "Countdown Timer" at bounding box center [280, 262] width 42 height 10
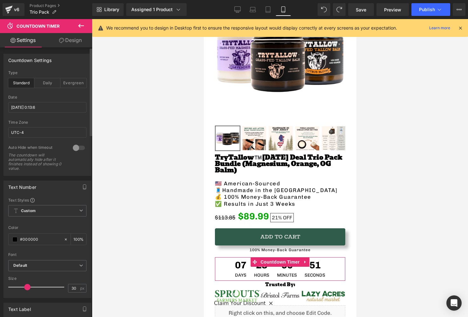
click at [74, 150] on div at bounding box center [78, 148] width 15 height 10
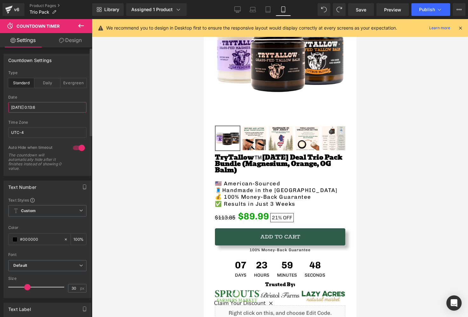
click at [19, 110] on input "2025/9/3 0:13:6" at bounding box center [47, 107] width 78 height 10
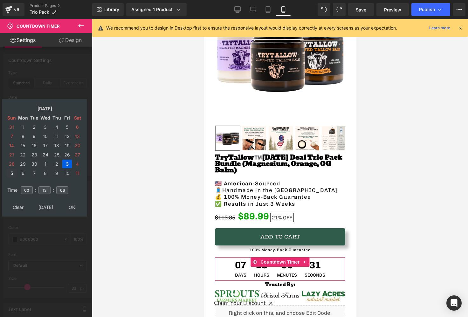
click at [12, 172] on td "5" at bounding box center [12, 173] width 10 height 9
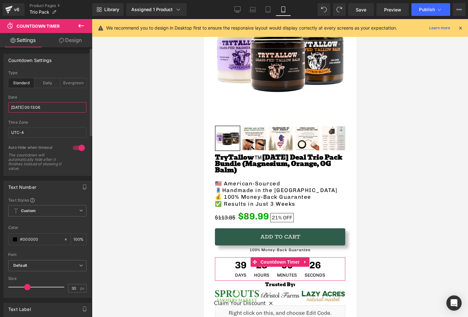
click at [30, 108] on input "2025/10/05 00:13:06" at bounding box center [47, 107] width 78 height 10
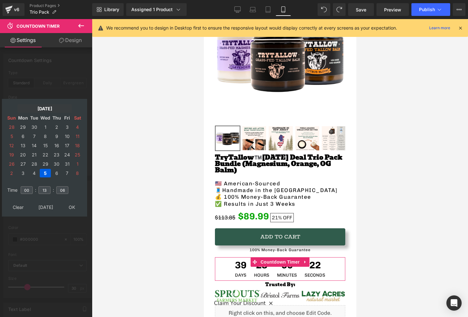
click at [39, 108] on td "Oct, 2025" at bounding box center [44, 108] width 54 height 9
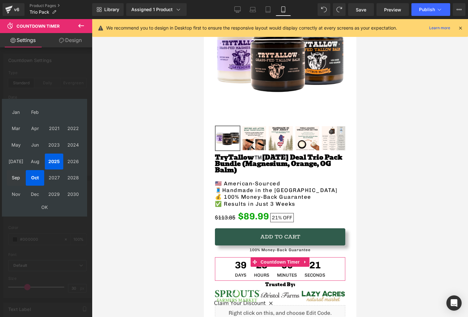
click at [16, 179] on td "Sep" at bounding box center [16, 178] width 18 height 16
click at [41, 207] on td "OK" at bounding box center [45, 207] width 76 height 9
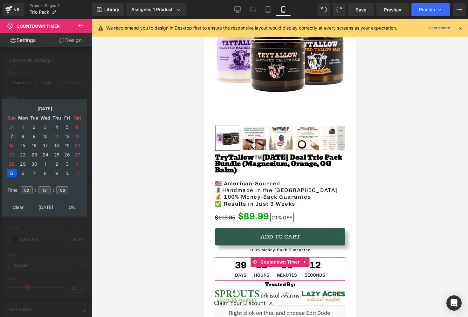
click at [13, 137] on td "7" at bounding box center [12, 136] width 10 height 9
click at [22, 129] on td "1" at bounding box center [22, 127] width 11 height 9
type input "[DATE] 00:13:06"
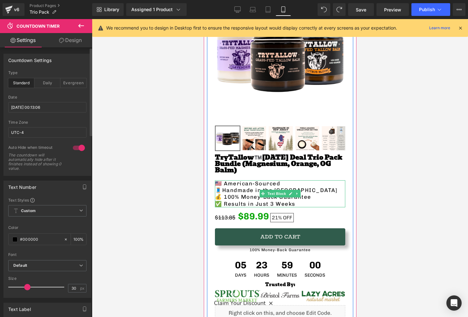
click at [278, 190] on span "Text Block" at bounding box center [276, 194] width 21 height 8
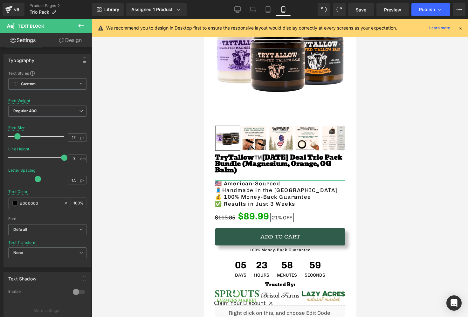
click at [67, 44] on link "Design" at bounding box center [70, 40] width 46 height 14
click at [0, 0] on div "Spacing" at bounding box center [0, 0] width 0 height 0
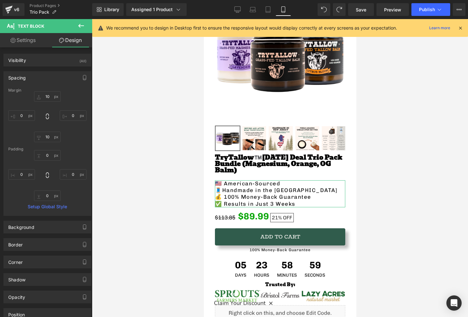
type input "10"
type input "0"
type input "10"
type input "0"
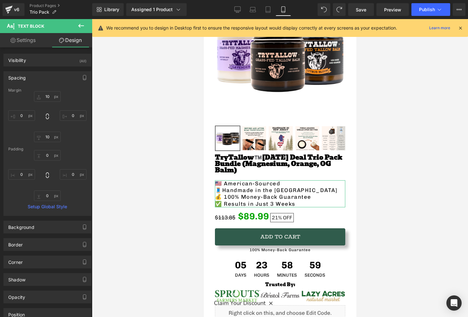
type input "0"
click at [46, 100] on input "10" at bounding box center [47, 96] width 27 height 10
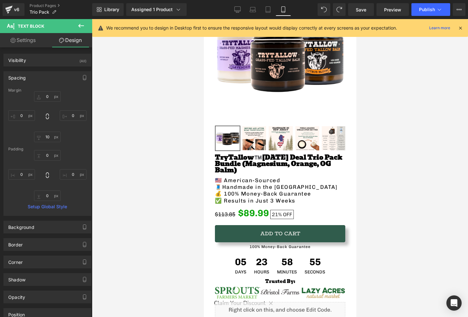
click at [381, 153] on div at bounding box center [280, 168] width 376 height 298
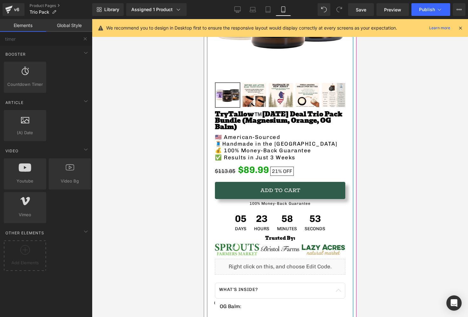
scroll to position [137, 0]
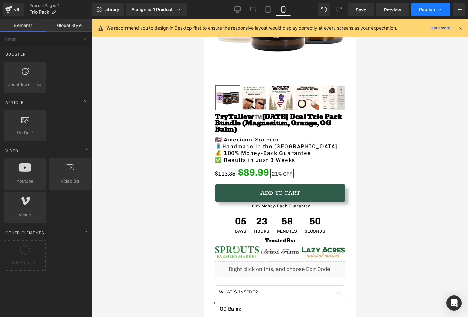
click at [426, 13] on button "Publish" at bounding box center [431, 9] width 39 height 13
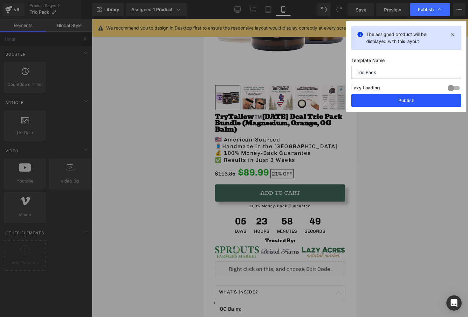
click at [394, 100] on button "Publish" at bounding box center [407, 100] width 110 height 13
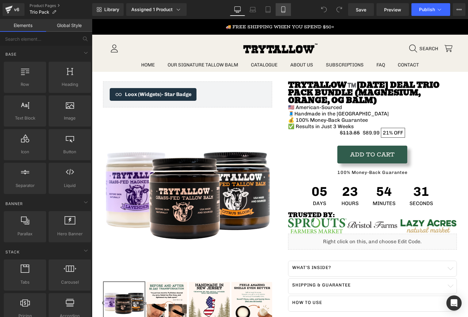
click at [281, 8] on icon at bounding box center [283, 9] width 6 height 6
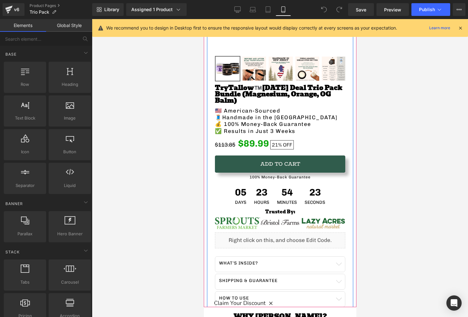
scroll to position [199, 0]
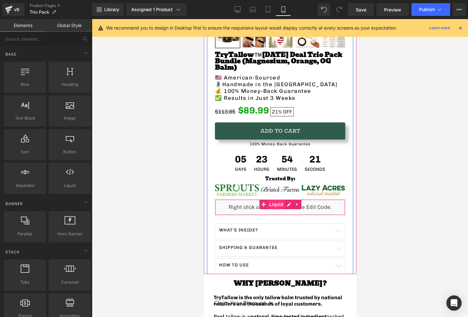
click at [278, 200] on span "Liquid" at bounding box center [276, 205] width 17 height 10
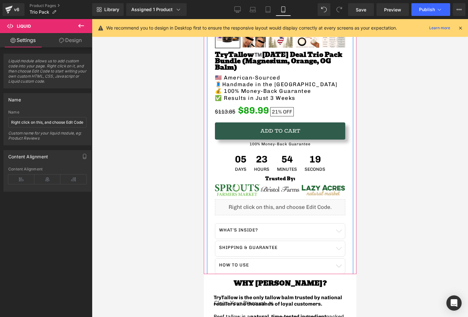
click at [285, 199] on div "Liquid" at bounding box center [280, 207] width 130 height 16
click at [296, 202] on icon at bounding box center [297, 204] width 4 height 5
click at [300, 200] on link at bounding box center [301, 205] width 8 height 10
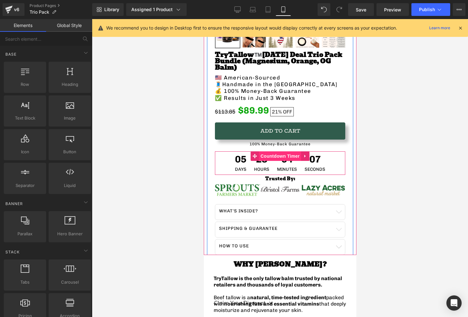
click at [285, 151] on span "Countdown Timer" at bounding box center [280, 156] width 42 height 10
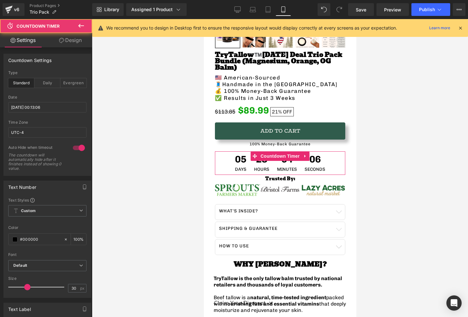
click at [69, 42] on link "Design" at bounding box center [70, 40] width 46 height 14
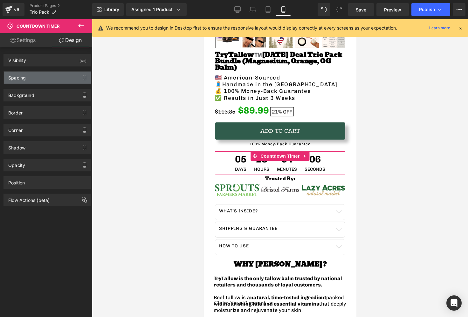
type input "0"
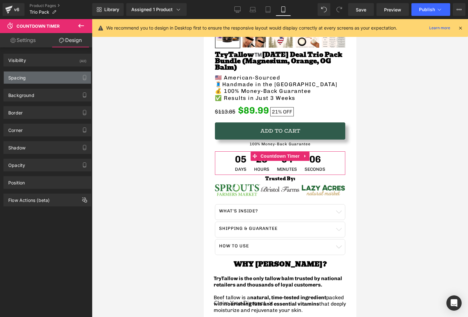
type input "0"
click at [26, 80] on div "Spacing" at bounding box center [47, 78] width 87 height 12
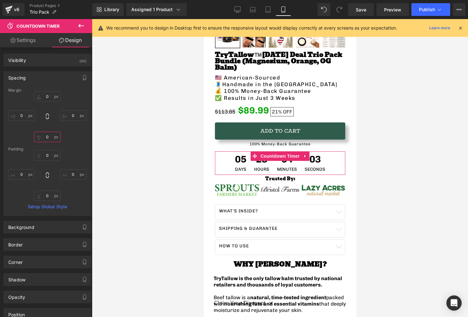
click at [51, 140] on input "0" at bounding box center [47, 137] width 27 height 10
type input "5"
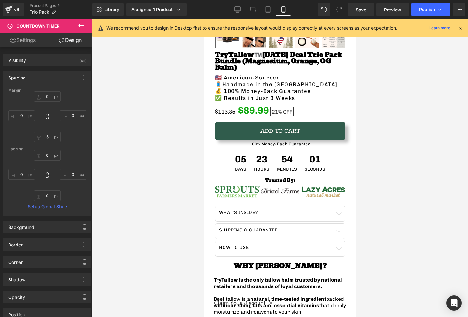
click at [411, 162] on div at bounding box center [280, 168] width 376 height 298
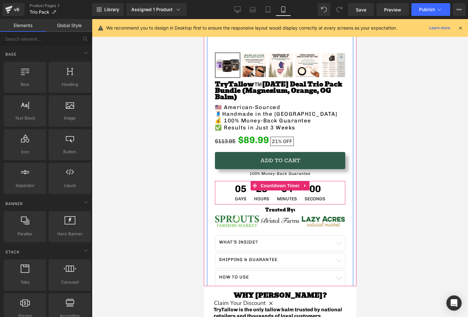
scroll to position [171, 0]
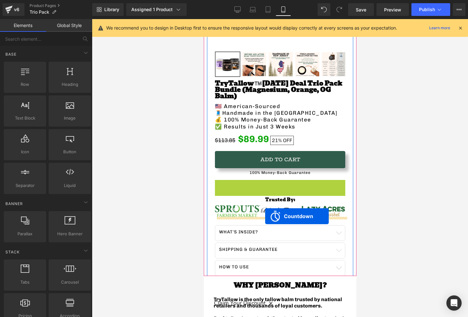
drag, startPoint x: 256, startPoint y: 179, endPoint x: 265, endPoint y: 216, distance: 38.6
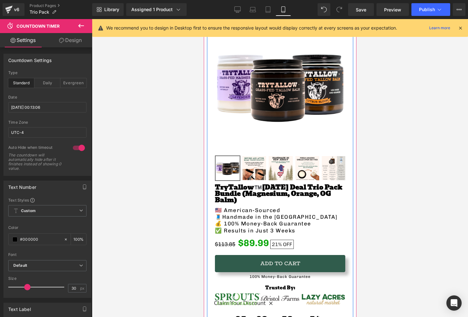
scroll to position [60, 0]
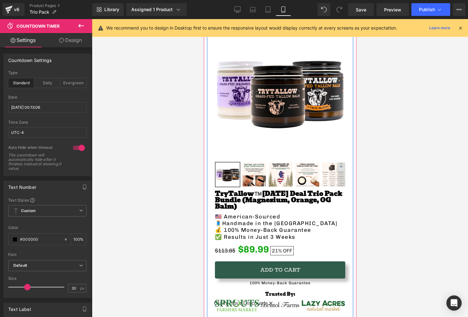
click at [265, 196] on div "TryTallow™️ [DATE] Deal trio pack Bundle (Magnesium, Orange, OG Balm) Heading" at bounding box center [280, 200] width 130 height 19
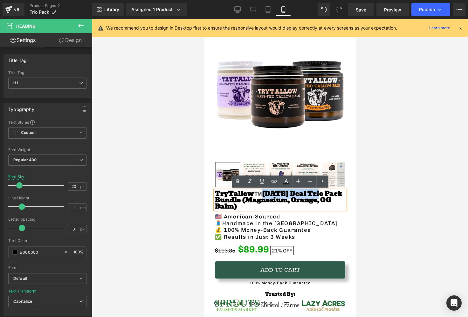
drag, startPoint x: 250, startPoint y: 194, endPoint x: 295, endPoint y: 196, distance: 45.2
click at [295, 196] on strong "TryTallow™️ [DATE] Deal trio pack Bundle (Magnesium, Orange, OG Balm)" at bounding box center [278, 200] width 127 height 23
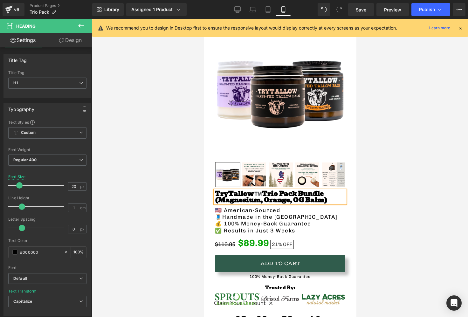
click at [288, 202] on h1 "TryTallow™️ trio pack Bundle (Magnesium, Orange, OG Balm)" at bounding box center [280, 197] width 130 height 13
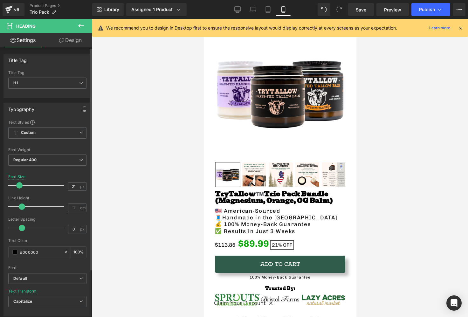
type input "22"
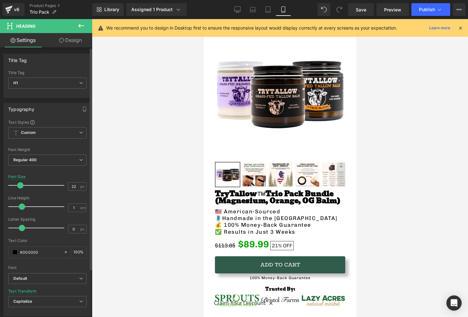
click at [18, 185] on span at bounding box center [20, 185] width 6 height 6
click at [79, 28] on icon at bounding box center [81, 26] width 8 height 8
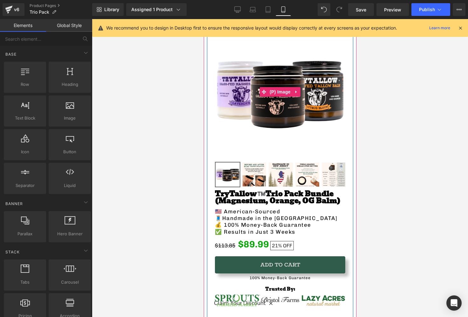
scroll to position [0, 0]
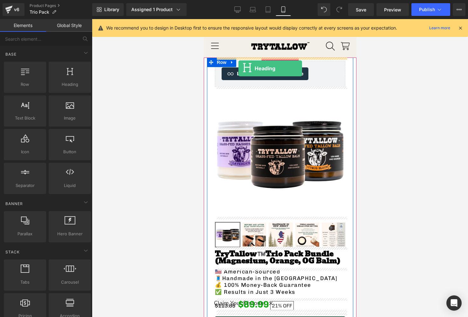
drag, startPoint x: 261, startPoint y: 110, endPoint x: 238, endPoint y: 68, distance: 47.8
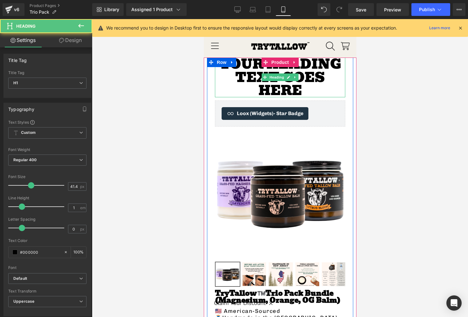
click at [252, 77] on h1 "Your heading text goes here" at bounding box center [280, 77] width 130 height 39
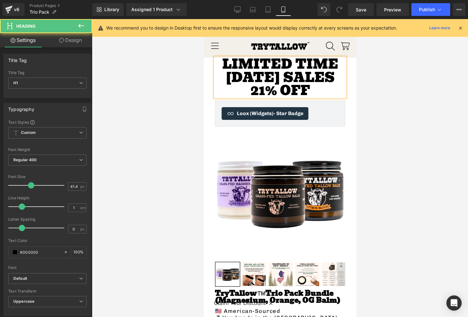
click at [334, 67] on h1 "Limited time [DATE] sales 21% OFF" at bounding box center [280, 77] width 130 height 39
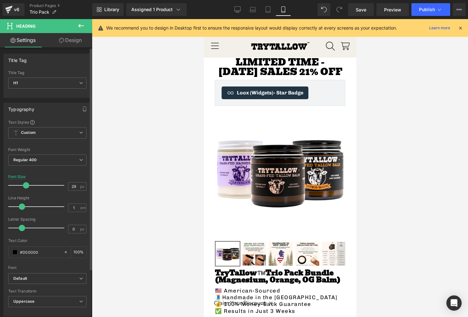
type input "27"
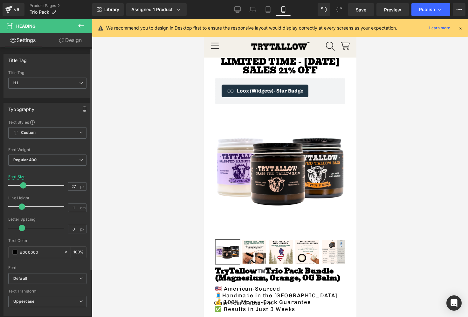
drag, startPoint x: 27, startPoint y: 187, endPoint x: 23, endPoint y: 188, distance: 4.6
click at [23, 188] on div at bounding box center [37, 185] width 53 height 13
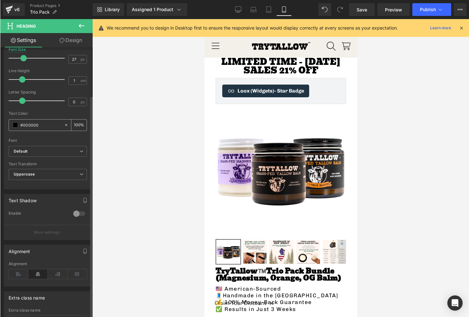
scroll to position [152, 0]
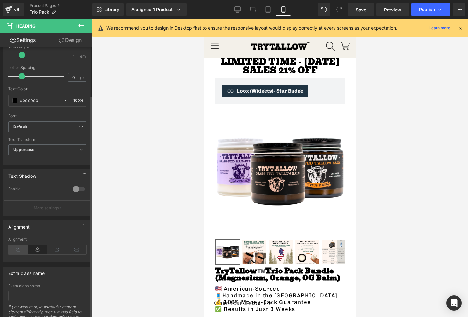
click at [21, 247] on icon at bounding box center [18, 250] width 20 height 10
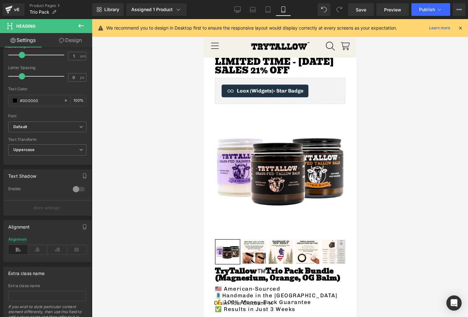
click at [396, 155] on div at bounding box center [280, 168] width 376 height 298
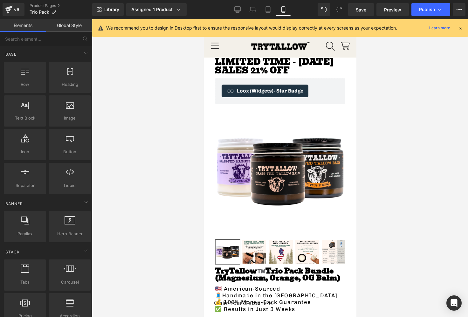
click at [396, 155] on div at bounding box center [280, 168] width 376 height 298
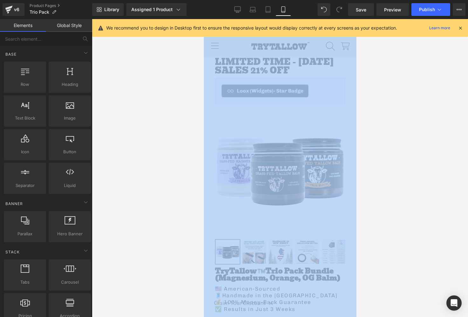
click at [386, 132] on div at bounding box center [280, 168] width 376 height 298
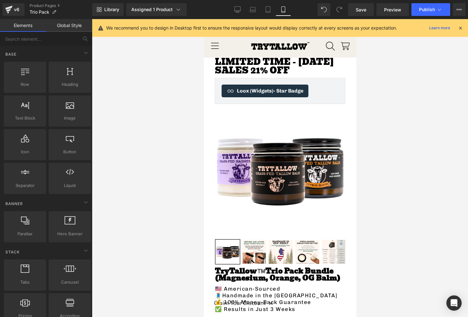
click at [426, 83] on div at bounding box center [280, 168] width 376 height 298
click at [347, 68] on div "Limited time - [DATE] sales 21% OFF Heading Loox (Widgets) - Star Badge Loox (W…" at bounding box center [280, 161] width 146 height 207
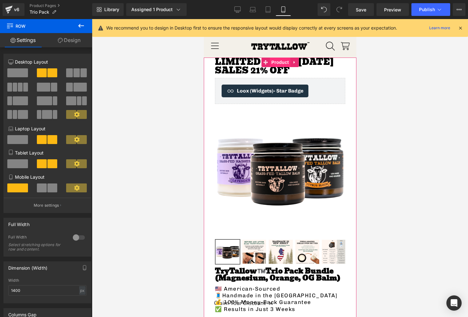
click at [275, 64] on span "Product" at bounding box center [280, 63] width 21 height 10
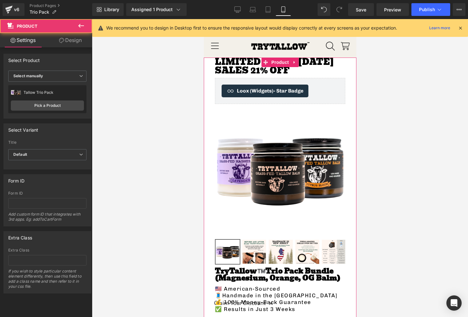
click at [70, 34] on link "Design" at bounding box center [70, 40] width 46 height 14
click at [0, 0] on div "Spacing" at bounding box center [0, 0] width 0 height 0
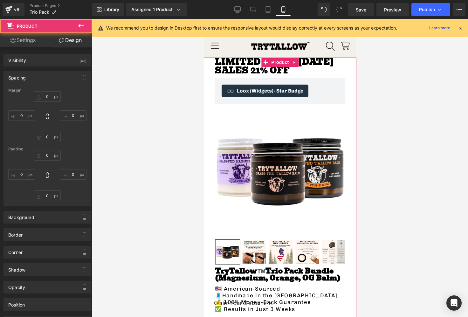
type input "0"
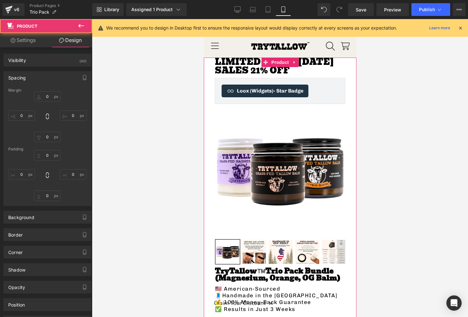
type input "10"
type input "0"
type input "10"
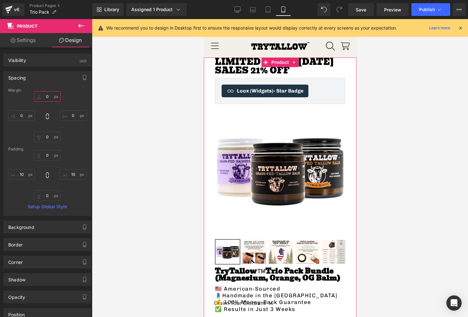
click at [49, 96] on input "0" at bounding box center [47, 96] width 27 height 10
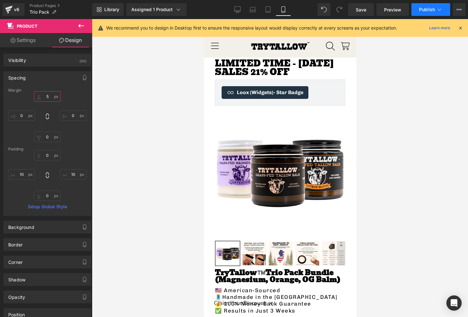
type input "5"
click at [419, 13] on button "Publish" at bounding box center [431, 9] width 39 height 13
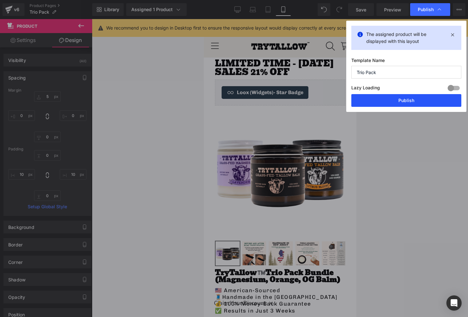
click at [392, 105] on button "Publish" at bounding box center [407, 100] width 110 height 13
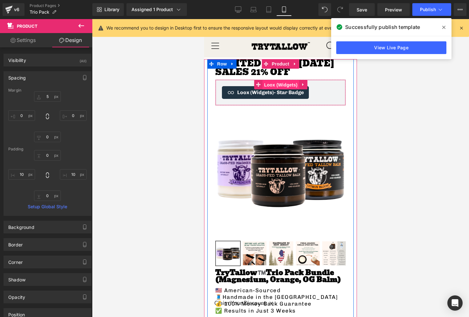
click at [278, 87] on span "Loox (Widgets)" at bounding box center [280, 85] width 37 height 10
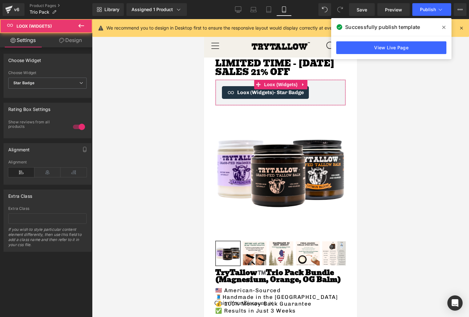
click at [80, 36] on link "Design" at bounding box center [70, 40] width 46 height 14
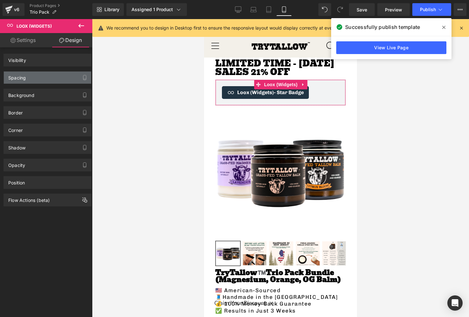
click at [44, 76] on div "Spacing" at bounding box center [47, 78] width 87 height 12
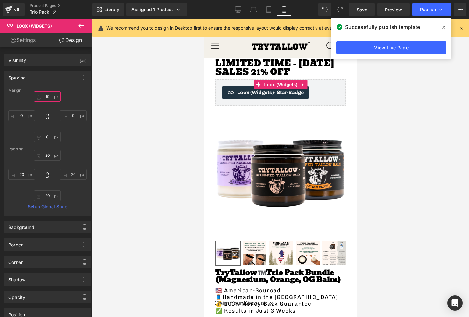
click at [49, 94] on input "10" at bounding box center [47, 96] width 27 height 10
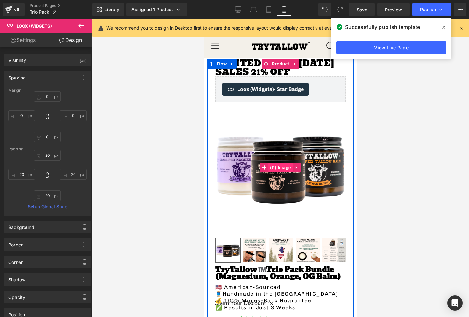
click at [279, 159] on img at bounding box center [280, 167] width 130 height 130
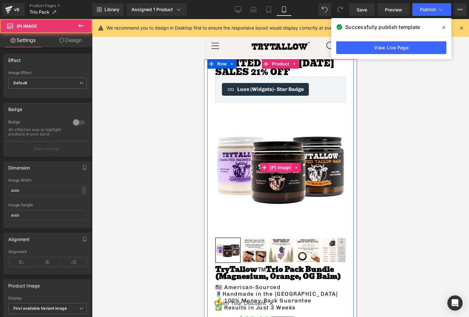
click at [279, 170] on span "(P) Image" at bounding box center [280, 168] width 24 height 10
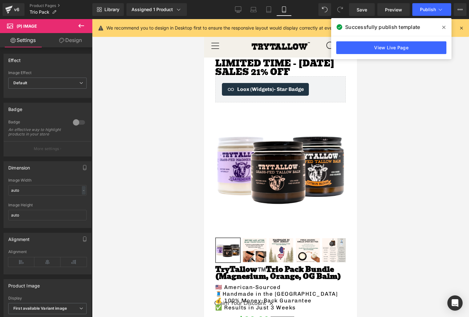
click at [61, 43] on icon at bounding box center [61, 40] width 5 height 5
click at [0, 0] on div "Spacing" at bounding box center [0, 0] width 0 height 0
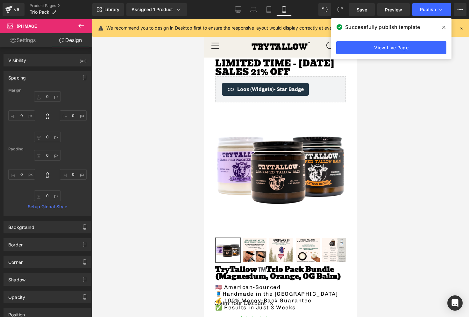
type input "0"
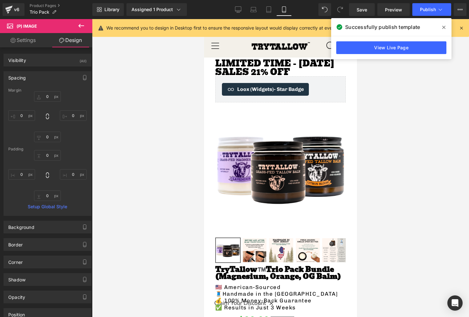
type input "0"
click at [48, 94] on input "0" at bounding box center [47, 96] width 27 height 10
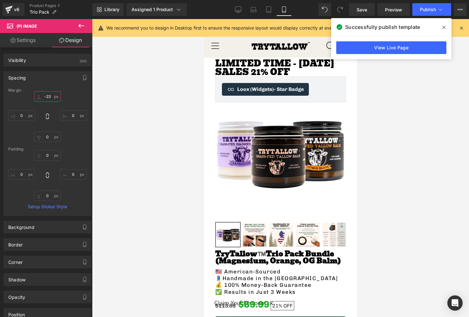
type input "-22"
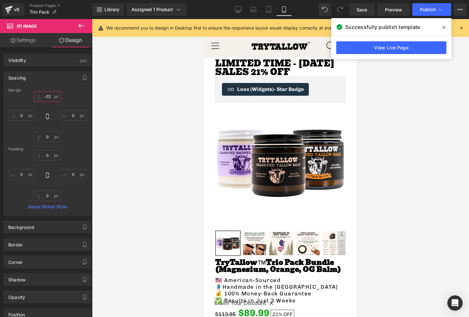
drag, startPoint x: 50, startPoint y: 97, endPoint x: 50, endPoint y: 101, distance: 3.5
click at [50, 101] on input "-22" at bounding box center [47, 96] width 27 height 10
click at [413, 10] on button "Publish" at bounding box center [431, 9] width 39 height 13
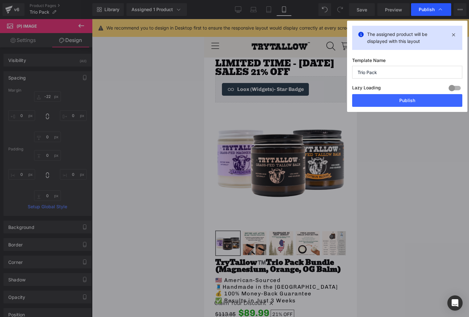
click at [418, 12] on div "Publish" at bounding box center [431, 9] width 40 height 13
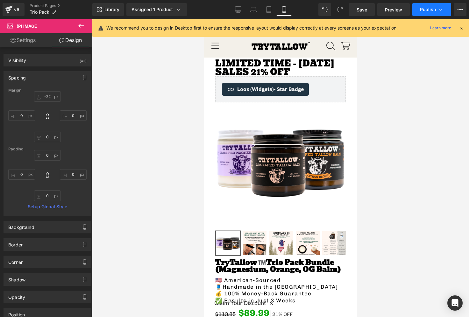
click at [428, 7] on span "Publish" at bounding box center [428, 9] width 16 height 5
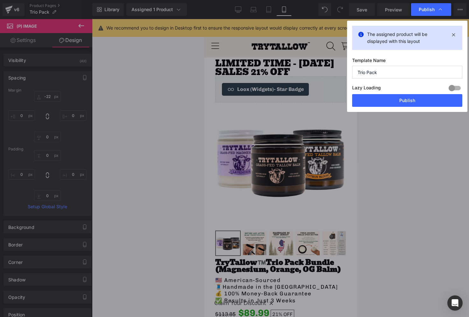
click at [401, 94] on div "Lazy Loading Build Upgrade plan to unlock" at bounding box center [407, 89] width 110 height 10
click at [386, 100] on button "Publish" at bounding box center [407, 100] width 110 height 13
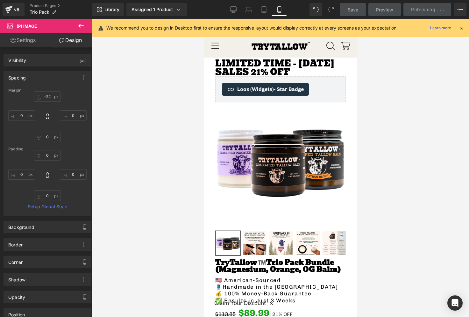
click at [281, 63] on span "Product" at bounding box center [280, 64] width 17 height 8
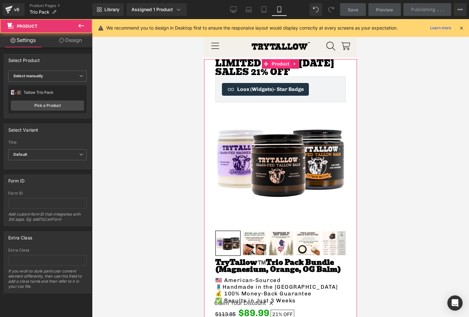
click at [275, 65] on span "Product" at bounding box center [280, 64] width 21 height 10
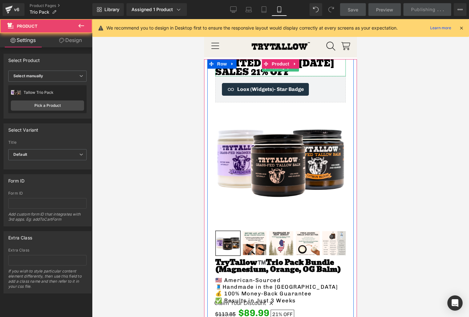
click at [244, 66] on h1 "Limited time - [DATE] sales 21% OFF" at bounding box center [280, 67] width 130 height 17
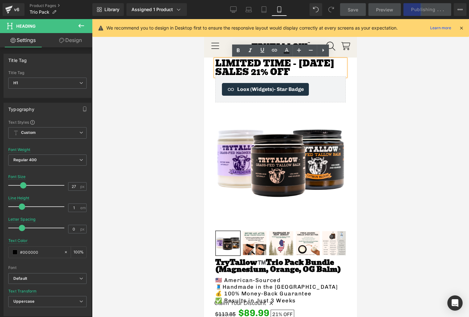
click at [289, 67] on h1 "Limited time - [DATE] sales 21% OFF" at bounding box center [280, 67] width 130 height 17
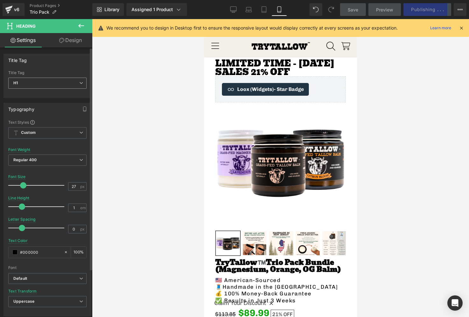
click at [30, 86] on span "H1" at bounding box center [47, 83] width 78 height 11
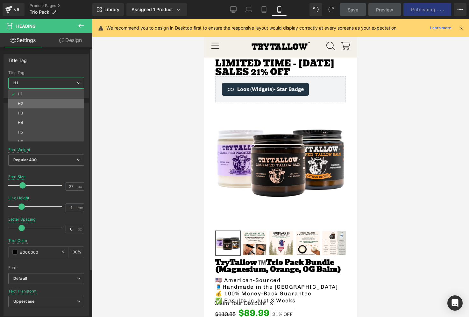
click at [32, 101] on li "H2" at bounding box center [47, 104] width 79 height 10
type input "34.5"
type input "100"
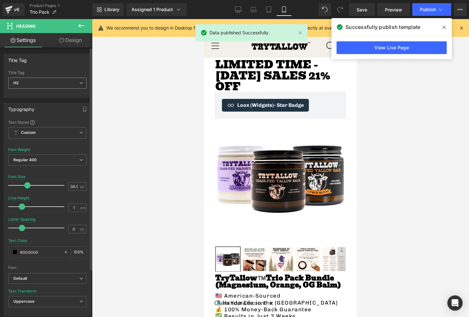
click at [38, 80] on span "H2" at bounding box center [47, 83] width 78 height 11
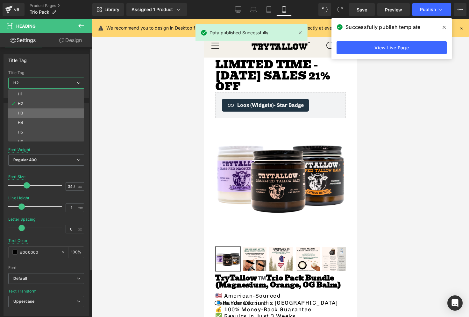
click at [29, 113] on li "H3" at bounding box center [47, 113] width 79 height 10
type input "25.3"
type input "100"
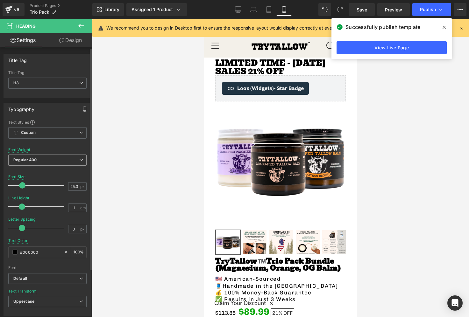
click at [48, 161] on span "Regular 400" at bounding box center [47, 160] width 78 height 11
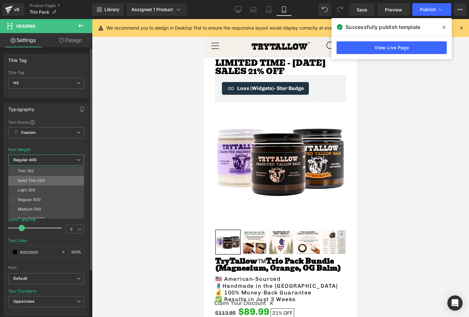
click at [44, 180] on div "Semi Thin 200" at bounding box center [31, 180] width 27 height 4
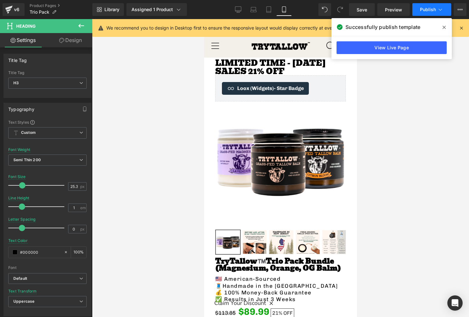
click at [426, 12] on button "Publish" at bounding box center [431, 9] width 39 height 13
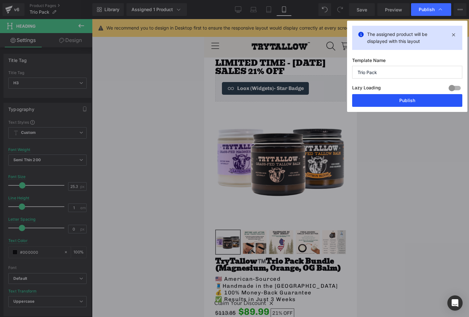
click at [400, 99] on button "Publish" at bounding box center [407, 100] width 110 height 13
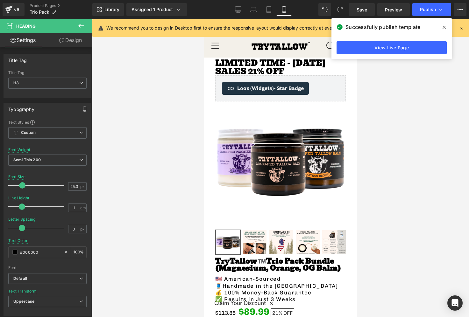
click at [428, 108] on div at bounding box center [280, 168] width 377 height 298
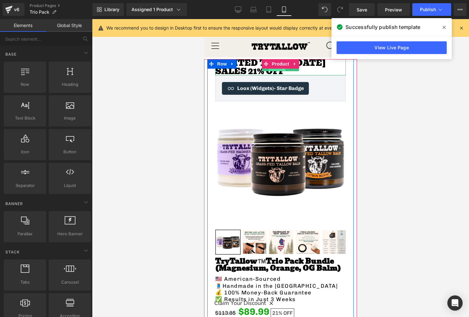
click at [274, 69] on span "Heading" at bounding box center [277, 68] width 17 height 8
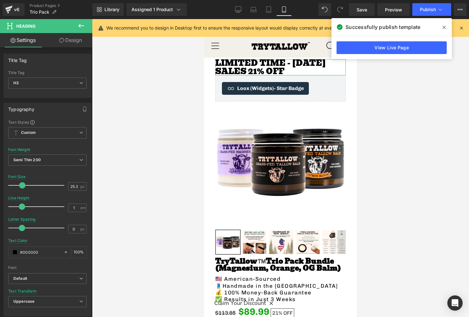
click at [67, 40] on link "Design" at bounding box center [70, 40] width 46 height 14
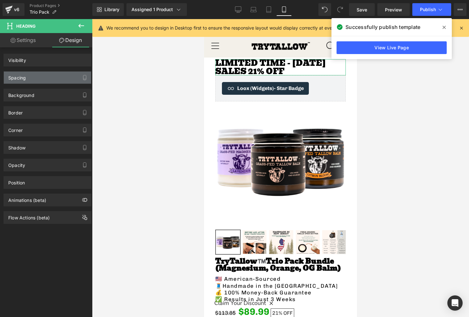
click at [37, 79] on div "Spacing" at bounding box center [47, 78] width 87 height 12
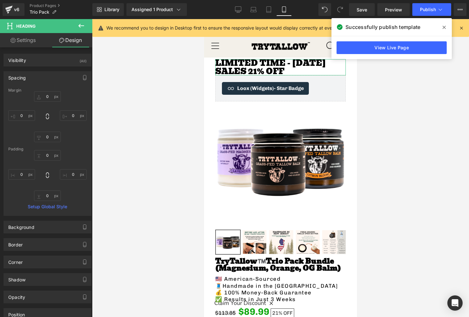
type input "0"
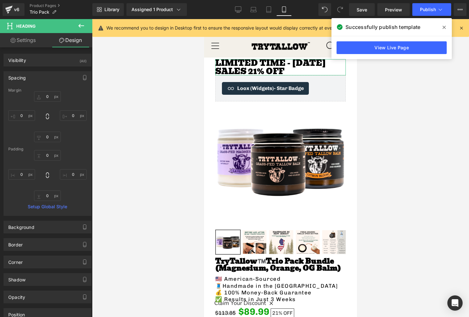
type input "0"
click at [52, 98] on input "0" at bounding box center [47, 96] width 27 height 10
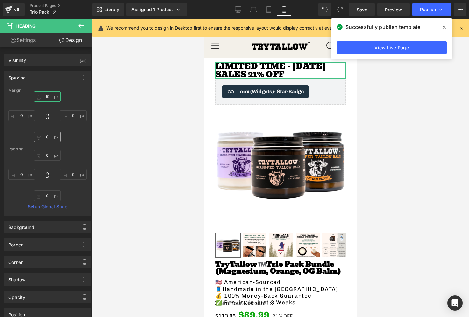
type input "10"
click at [51, 139] on input "0" at bounding box center [47, 137] width 27 height 10
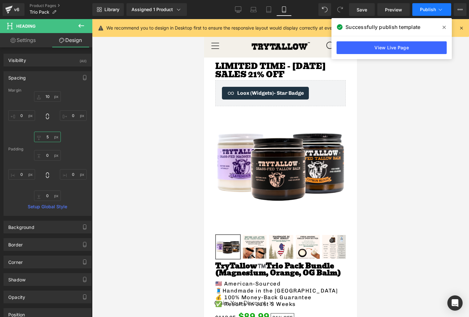
type input "5"
click at [428, 13] on button "Publish" at bounding box center [431, 9] width 39 height 13
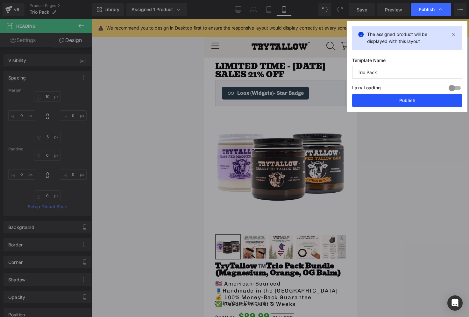
click at [410, 100] on button "Publish" at bounding box center [407, 100] width 110 height 13
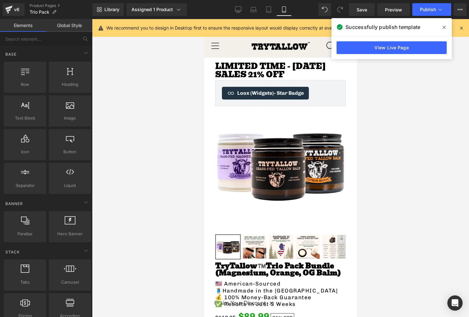
click at [366, 136] on div at bounding box center [280, 168] width 377 height 298
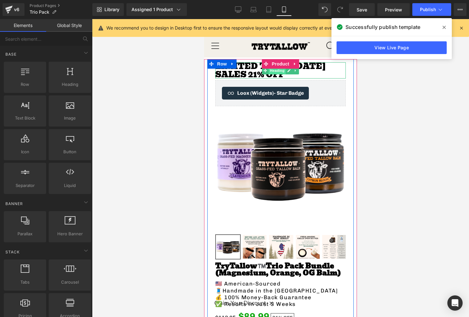
click at [279, 71] on span "Heading" at bounding box center [277, 71] width 17 height 8
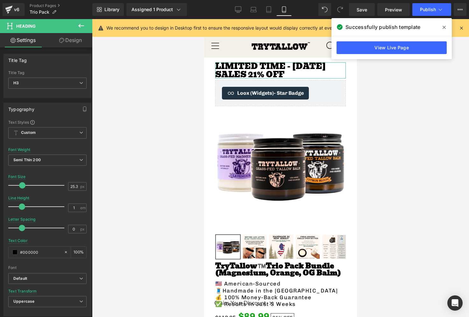
click at [68, 41] on link "Design" at bounding box center [70, 40] width 46 height 14
click at [0, 0] on div "Spacing" at bounding box center [0, 0] width 0 height 0
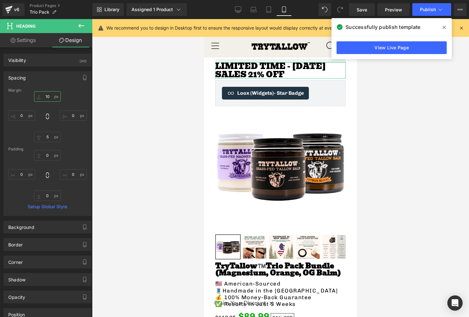
click at [52, 97] on input "10" at bounding box center [47, 96] width 27 height 10
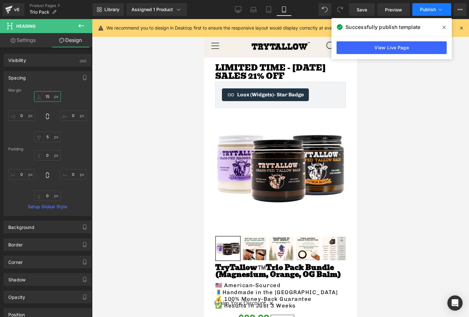
type input "15"
click at [426, 10] on span "Publish" at bounding box center [428, 9] width 16 height 5
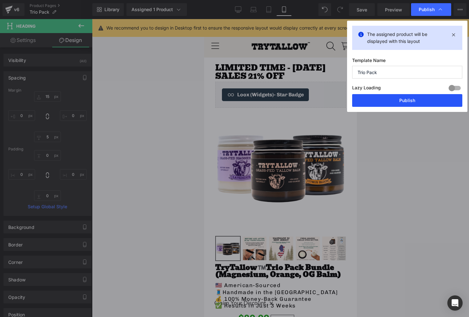
click at [404, 96] on button "Publish" at bounding box center [407, 100] width 110 height 13
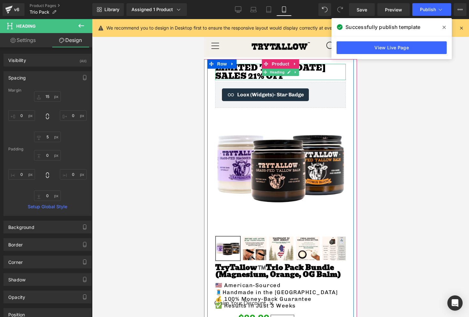
click at [236, 75] on h3 "Limited time - [DATE] sales 21% OFF" at bounding box center [280, 72] width 130 height 16
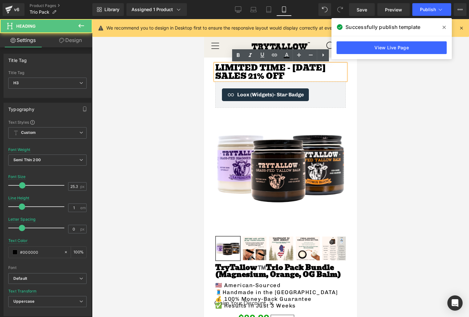
click at [239, 75] on h3 "Limited time - [DATE] sales 21% OFF" at bounding box center [280, 72] width 130 height 16
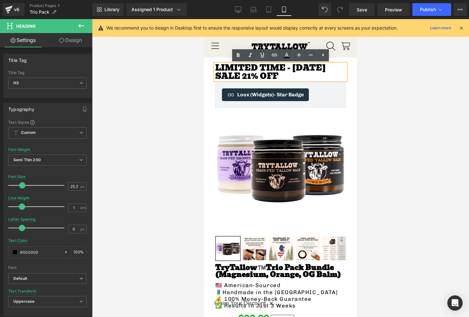
click at [345, 123] on img at bounding box center [280, 166] width 130 height 130
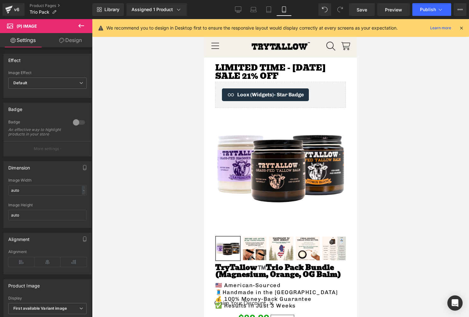
click at [422, 16] on div "Library Assigned 1 Product Product Preview Tallow Trio Pack Manage assigned pro…" at bounding box center [280, 9] width 376 height 19
click at [432, 16] on div "Library Assigned 1 Product Product Preview Tallow Trio Pack Manage assigned pro…" at bounding box center [280, 9] width 376 height 19
click at [425, 11] on span "Publish" at bounding box center [428, 9] width 16 height 5
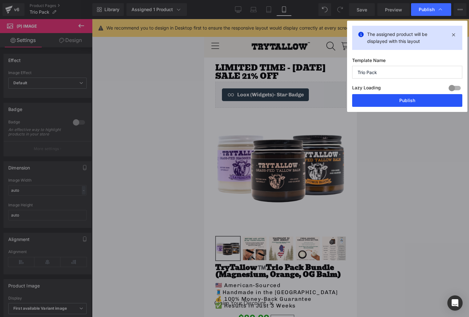
click at [403, 100] on button "Publish" at bounding box center [407, 100] width 110 height 13
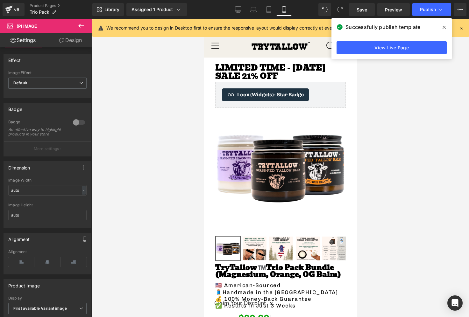
click at [448, 24] on span at bounding box center [444, 27] width 10 height 10
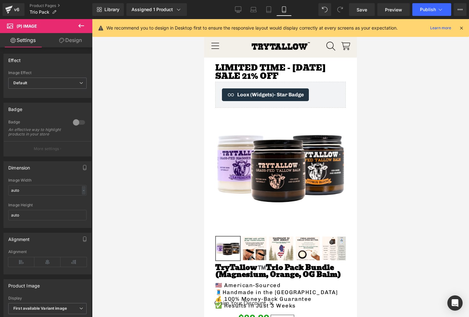
click at [459, 31] on icon at bounding box center [461, 28] width 6 height 6
